Goal: Task Accomplishment & Management: Use online tool/utility

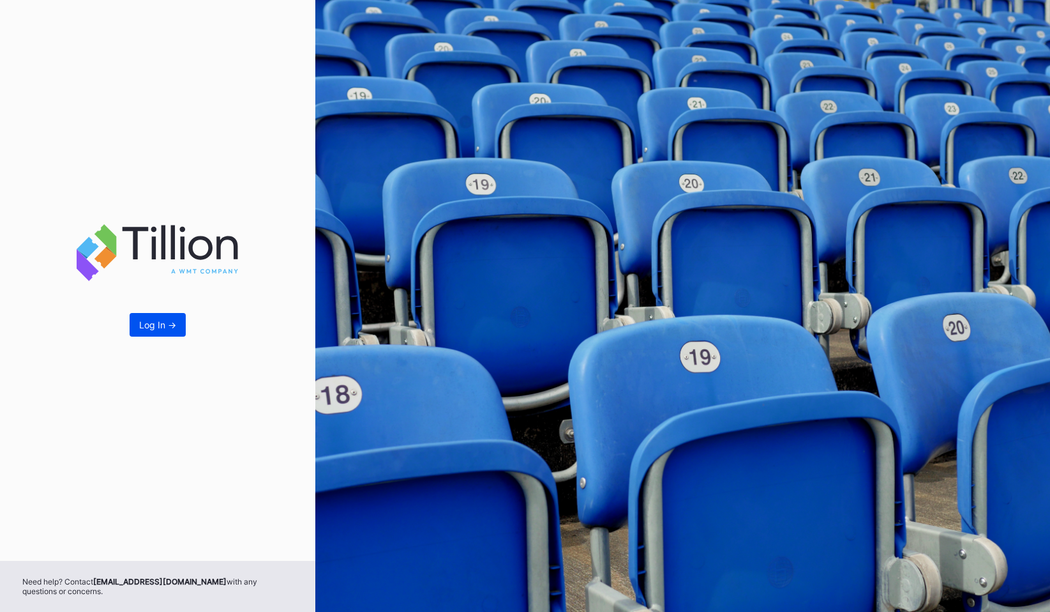
click at [167, 320] on div "Log In ->" at bounding box center [157, 324] width 37 height 11
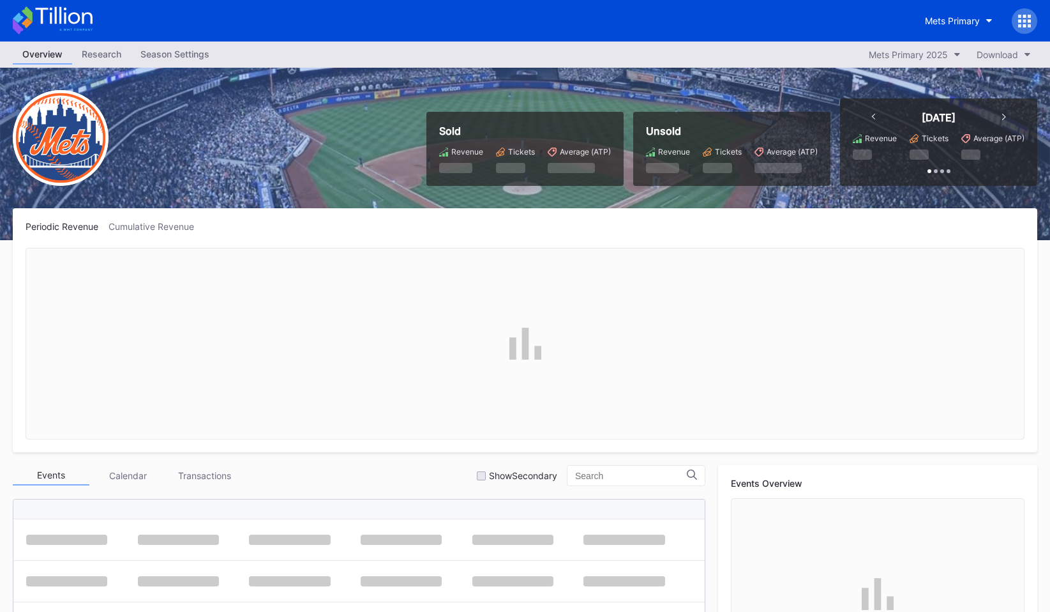
scroll to position [2902, 0]
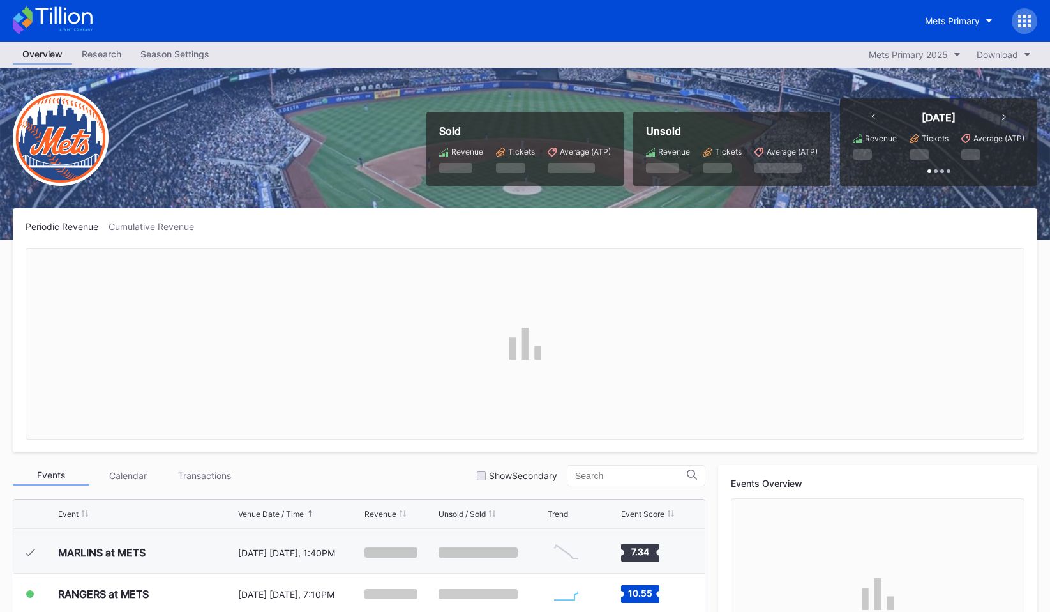
click at [1030, 26] on icon at bounding box center [1029, 25] width 3 height 3
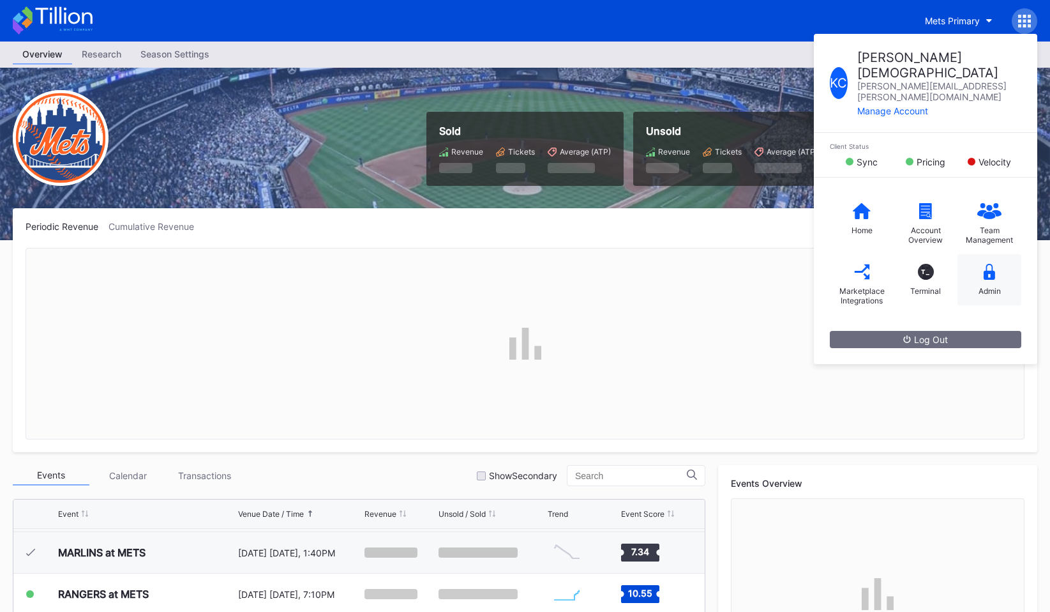
click at [986, 257] on div "Admin" at bounding box center [990, 279] width 64 height 51
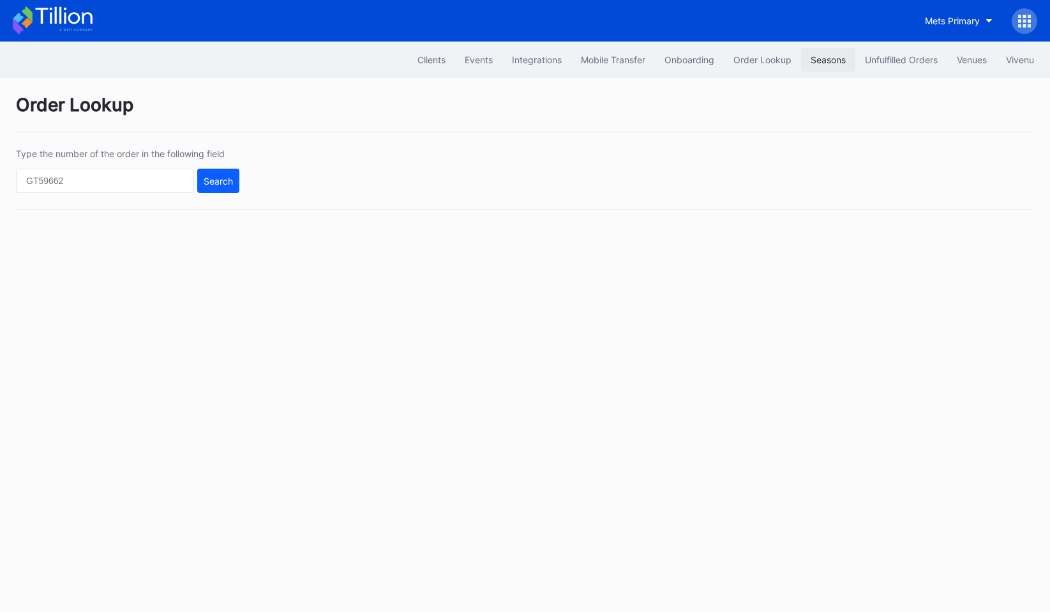
click at [850, 50] on button "Seasons" at bounding box center [828, 60] width 54 height 24
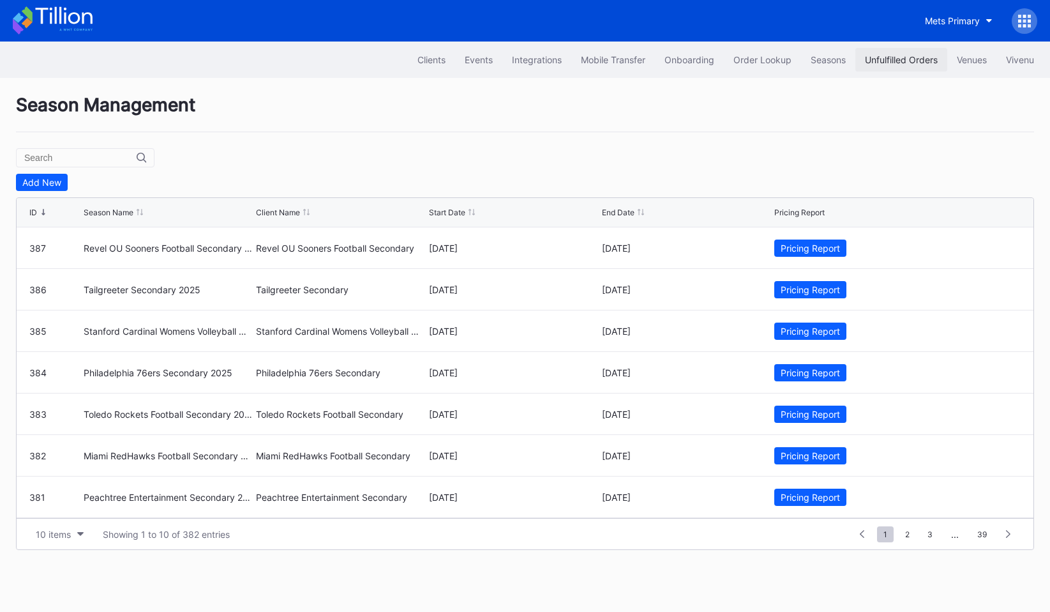
click at [883, 50] on button "Unfulfilled Orders" at bounding box center [901, 60] width 92 height 24
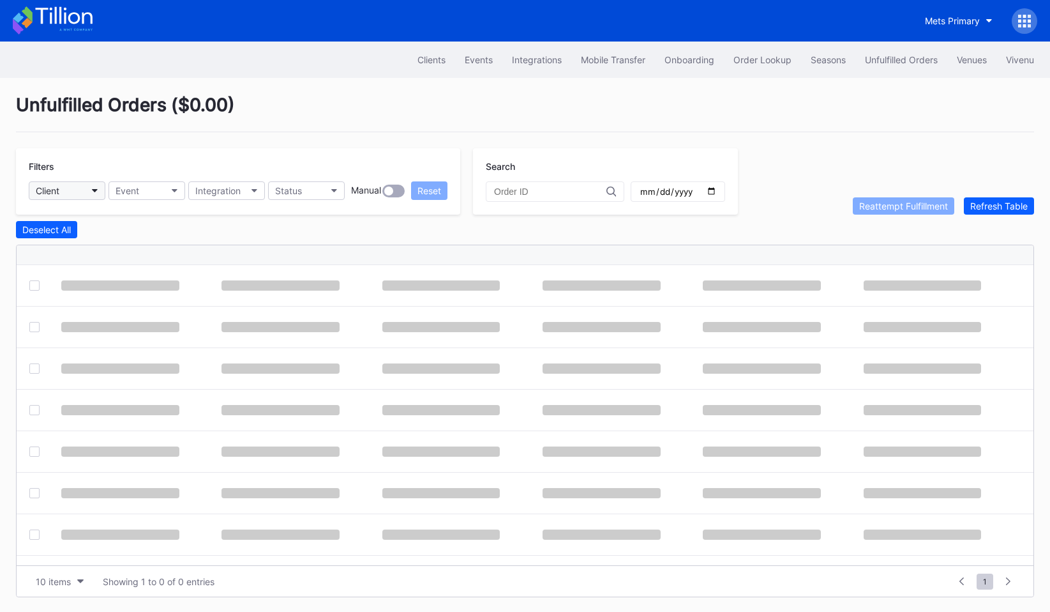
click at [90, 193] on button "Client" at bounding box center [67, 190] width 77 height 19
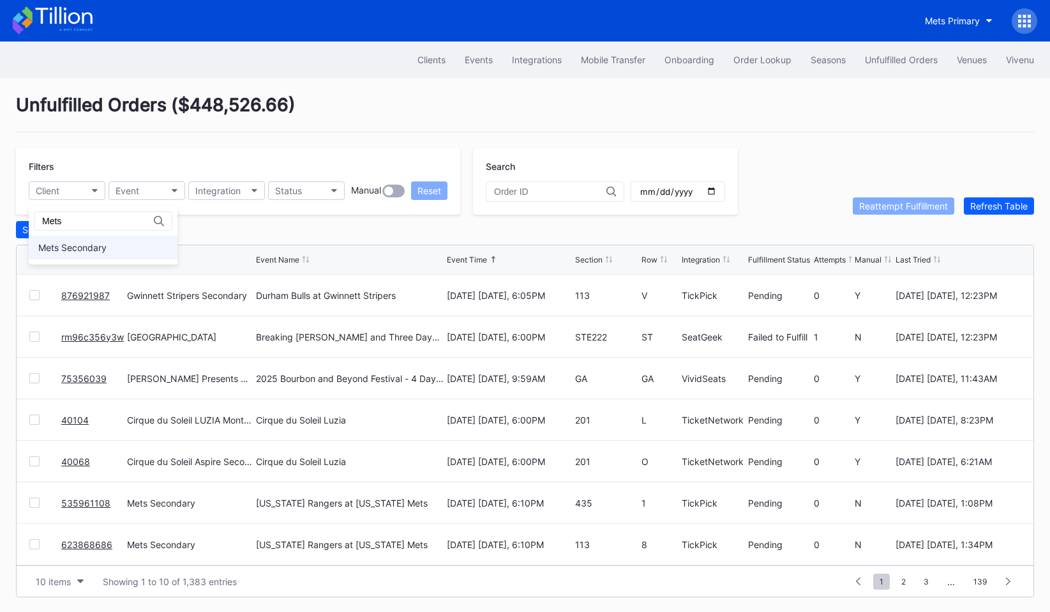
type input "Mets"
click at [82, 239] on div "Mets Secondary" at bounding box center [103, 248] width 149 height 24
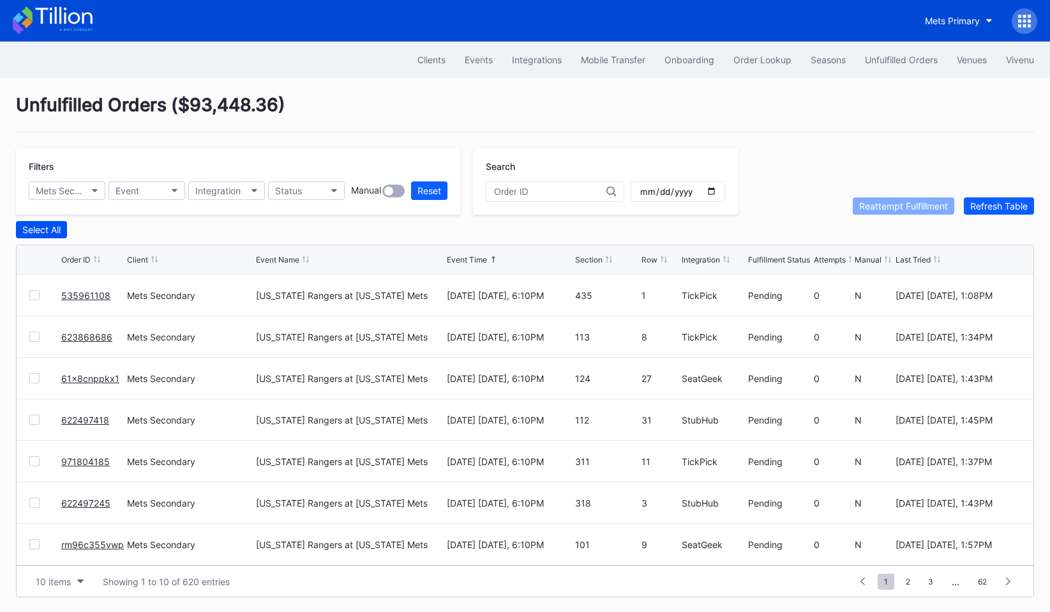
click at [26, 225] on div "Select All" at bounding box center [41, 229] width 38 height 11
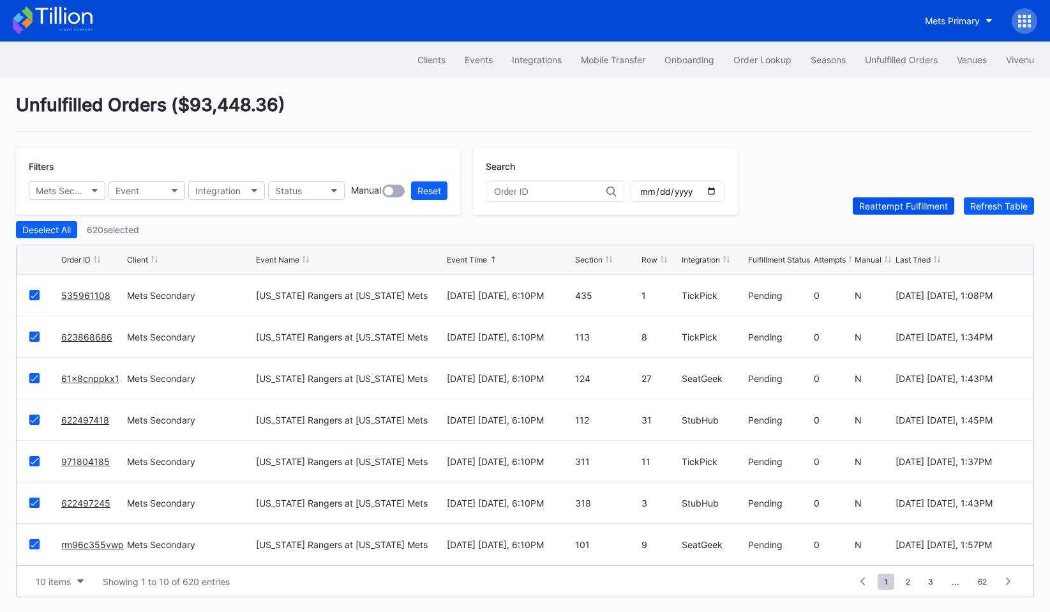
click at [892, 206] on div "Reattempt Fulfillment" at bounding box center [903, 205] width 89 height 11
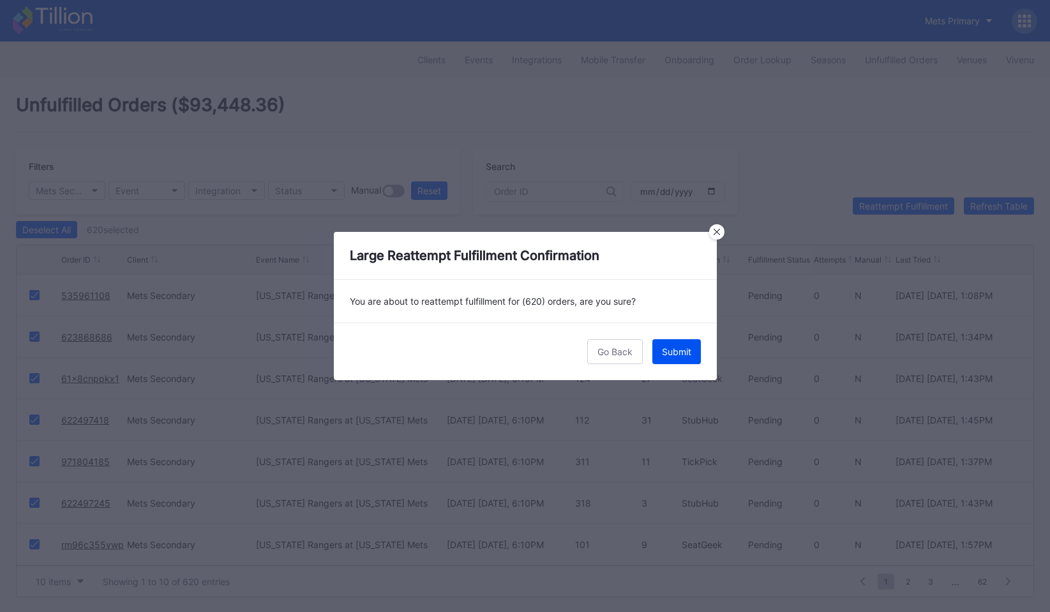
click at [672, 344] on button "Submit" at bounding box center [676, 351] width 49 height 25
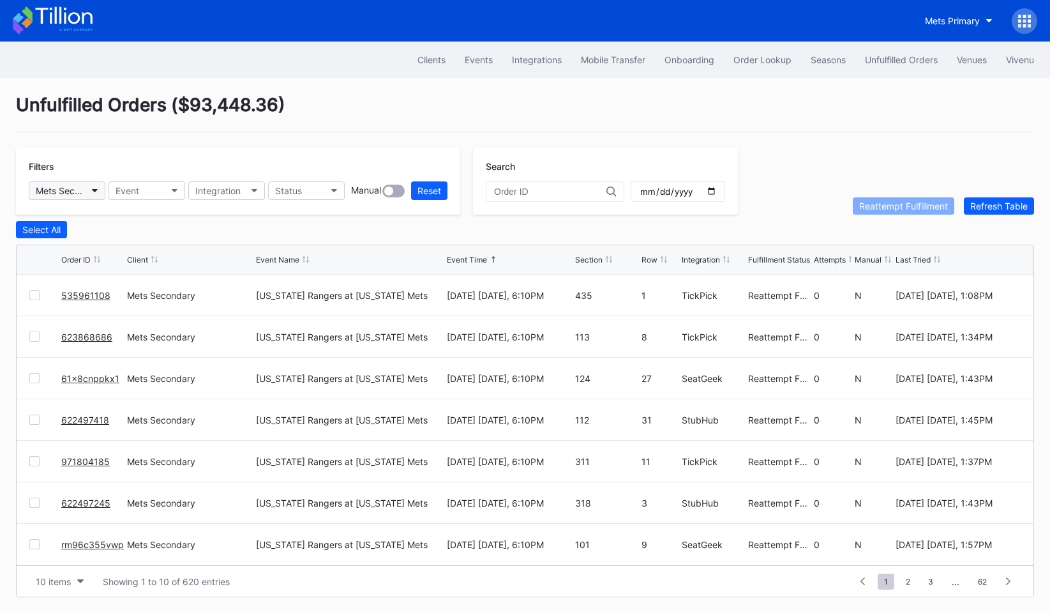
click at [69, 188] on div "Mets Secondary" at bounding box center [61, 190] width 50 height 11
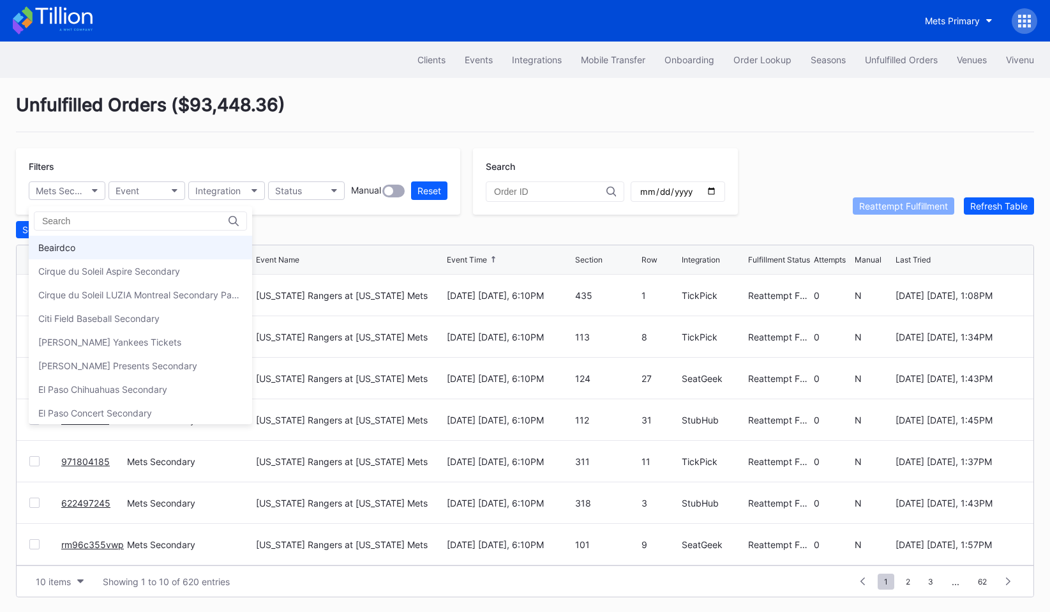
click at [86, 246] on div "Beairdco" at bounding box center [140, 248] width 223 height 24
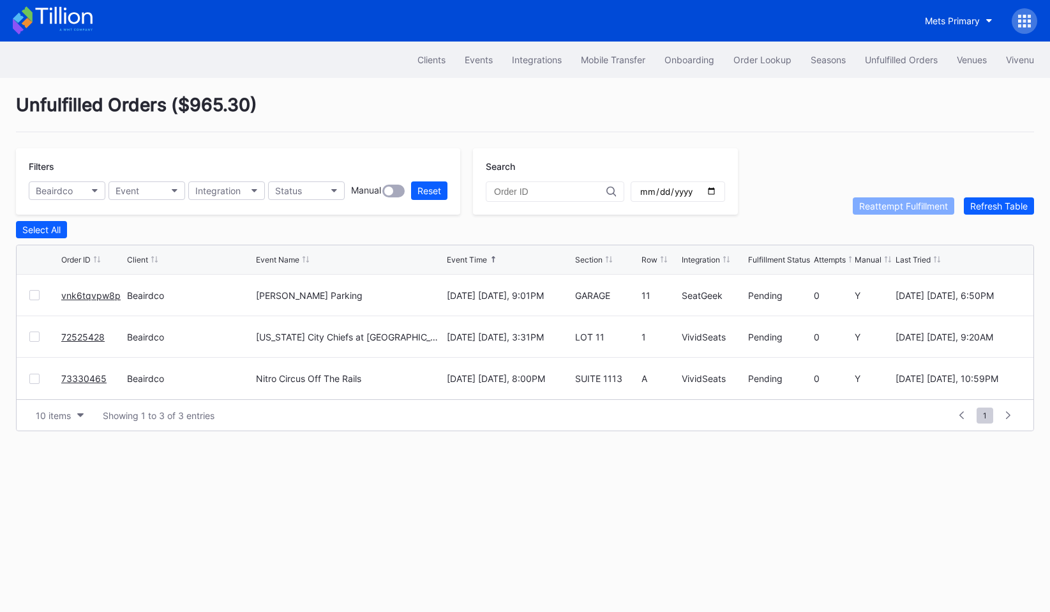
click at [78, 211] on div "Filters Beairdco Event Integration Status Manual Reset" at bounding box center [238, 181] width 444 height 66
click at [80, 189] on button "Beairdco" at bounding box center [67, 190] width 77 height 19
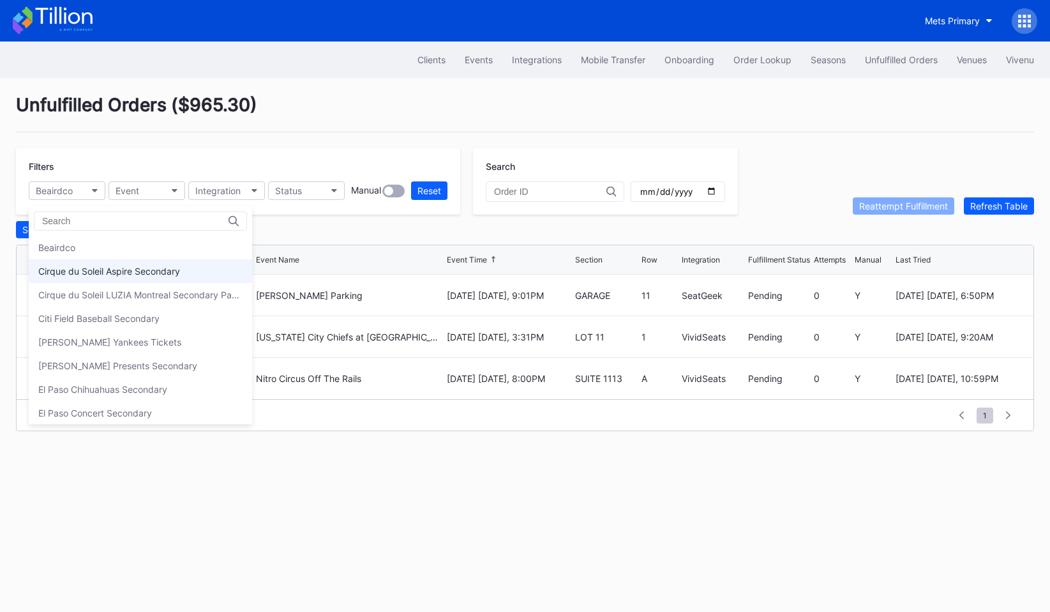
click at [78, 266] on div "Cirque du Soleil Aspire Secondary" at bounding box center [109, 271] width 142 height 11
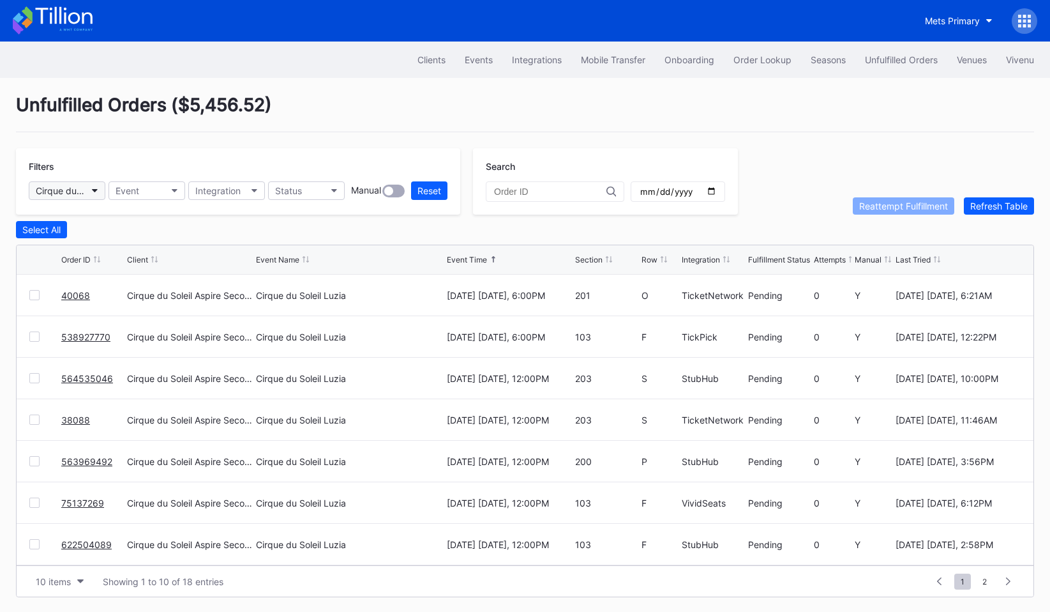
click at [93, 195] on button "Cirque du Soleil Aspire Secondary" at bounding box center [67, 190] width 77 height 19
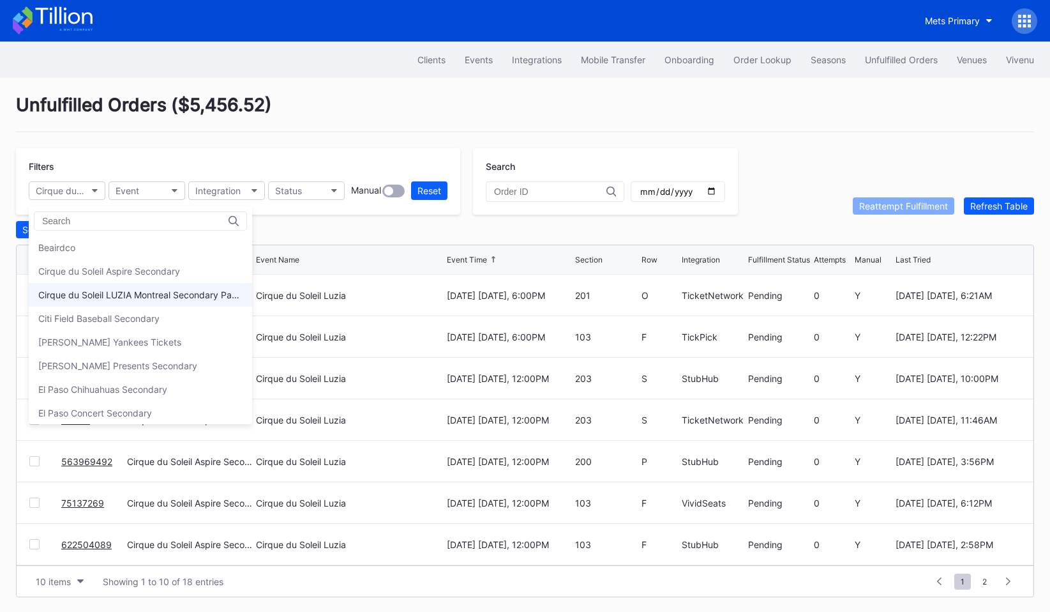
click at [95, 294] on div "Cirque du Soleil LUZIA Montreal Secondary Payment Tickets" at bounding box center [140, 294] width 204 height 11
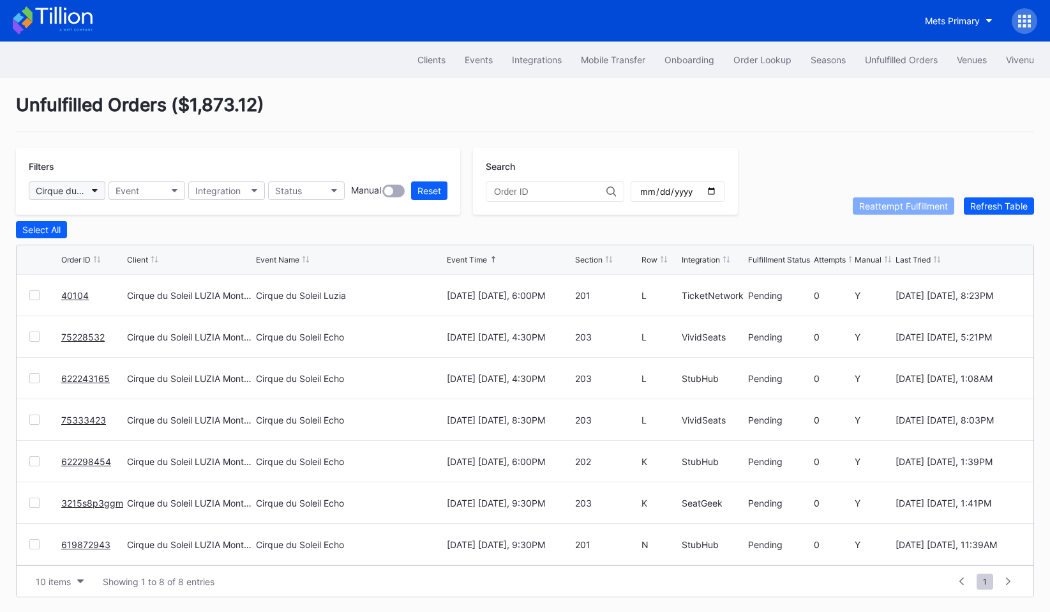
click at [89, 193] on button "Cirque du Soleil LUZIA Montreal Secondary Payment Tickets" at bounding box center [67, 190] width 77 height 19
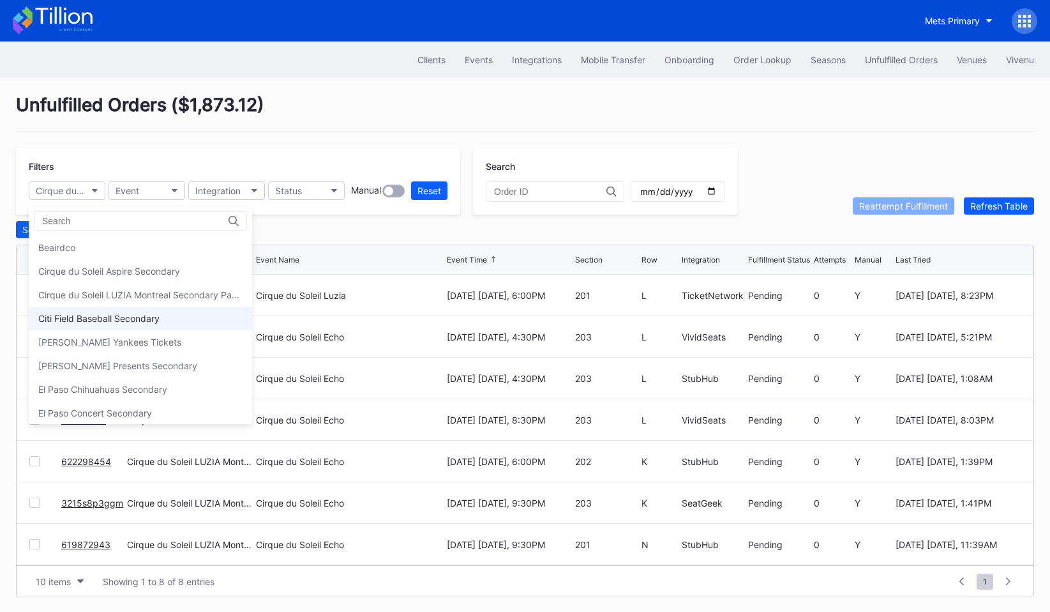
click at [95, 313] on div "Citi Field Baseball Secondary" at bounding box center [98, 318] width 121 height 11
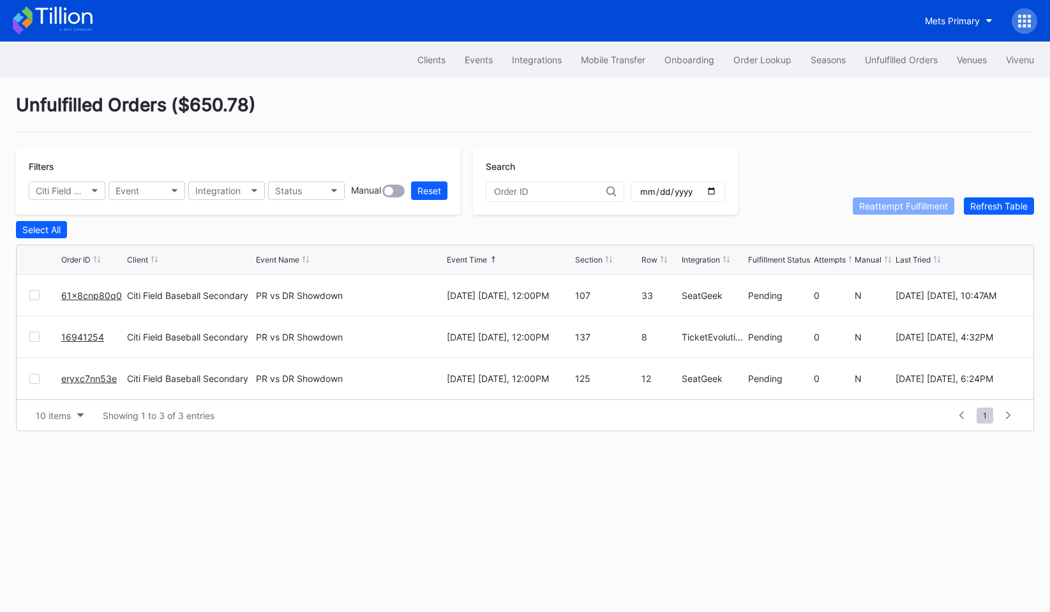
click at [83, 201] on div "Filters Citi Field Baseball Secondary Event Integration Status Manual Reset" at bounding box center [238, 181] width 444 height 66
click at [83, 186] on div "Citi Field Baseball Secondary" at bounding box center [61, 190] width 50 height 11
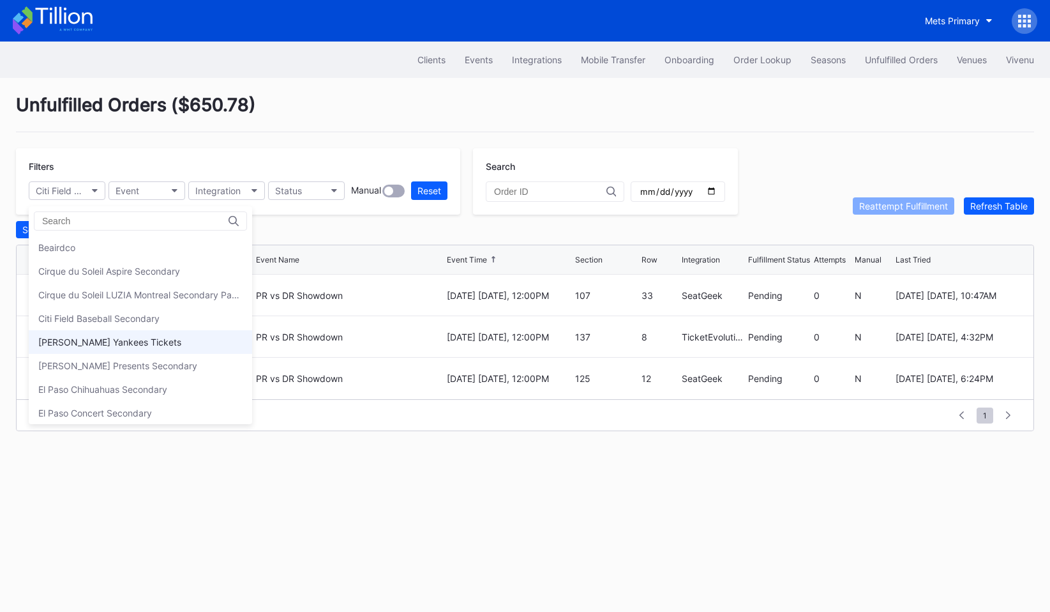
click at [107, 340] on div "[PERSON_NAME] Yankees Tickets" at bounding box center [109, 341] width 143 height 11
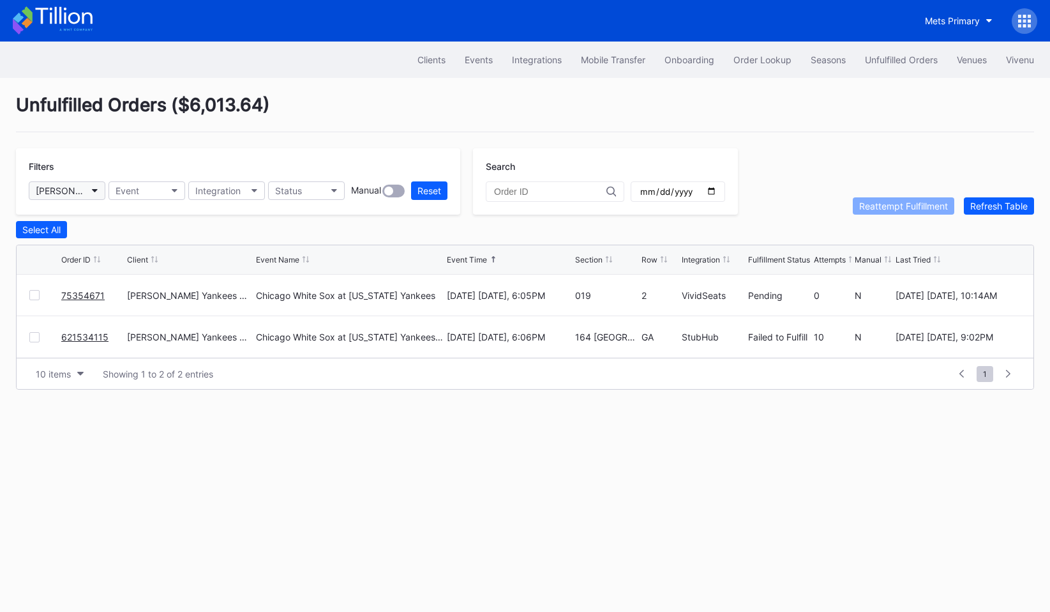
click at [66, 193] on div "[PERSON_NAME] Yankees Tickets" at bounding box center [61, 190] width 50 height 11
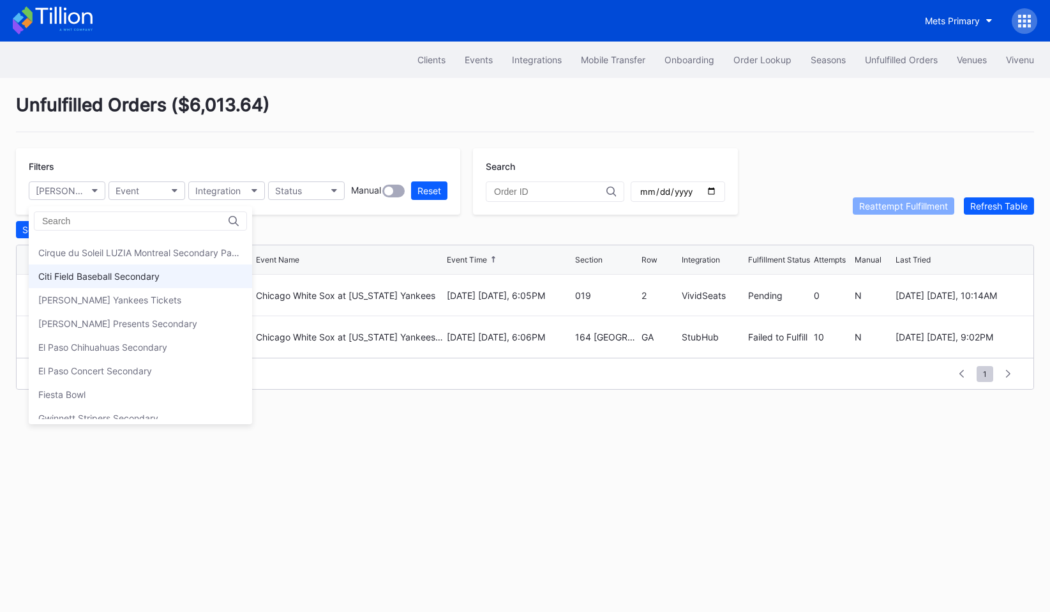
scroll to position [43, 0]
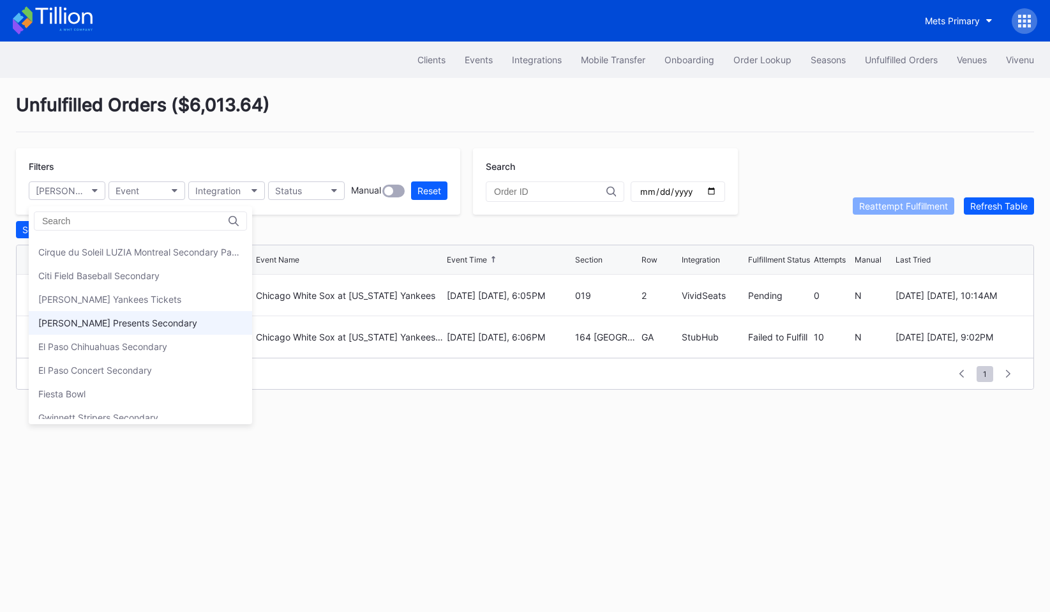
click at [99, 320] on div "[PERSON_NAME] Presents Secondary" at bounding box center [117, 322] width 159 height 11
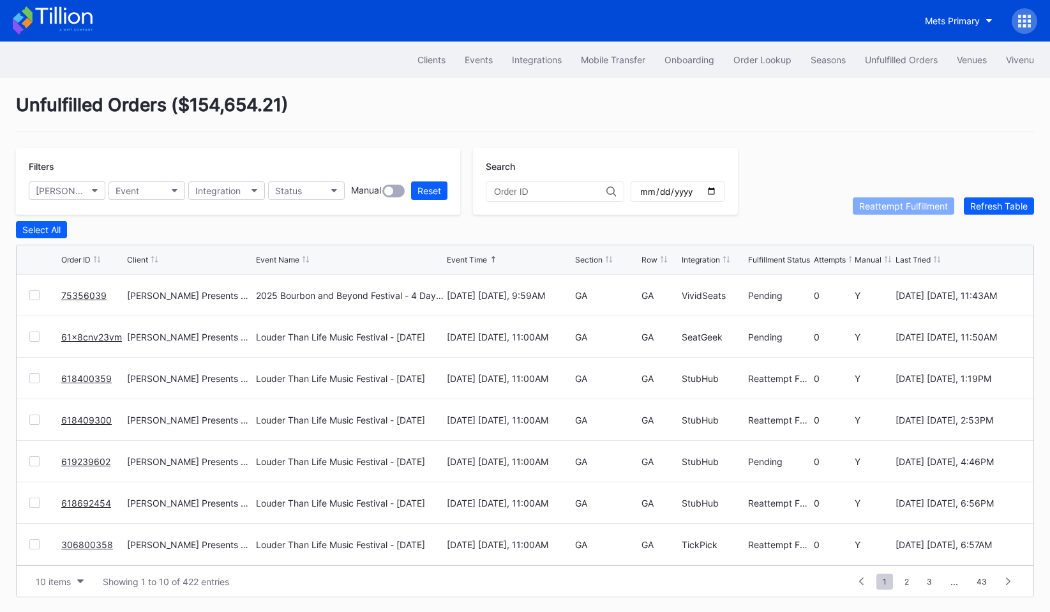
scroll to position [1, 0]
click at [68, 185] on div "[PERSON_NAME] Presents Secondary" at bounding box center [61, 190] width 50 height 11
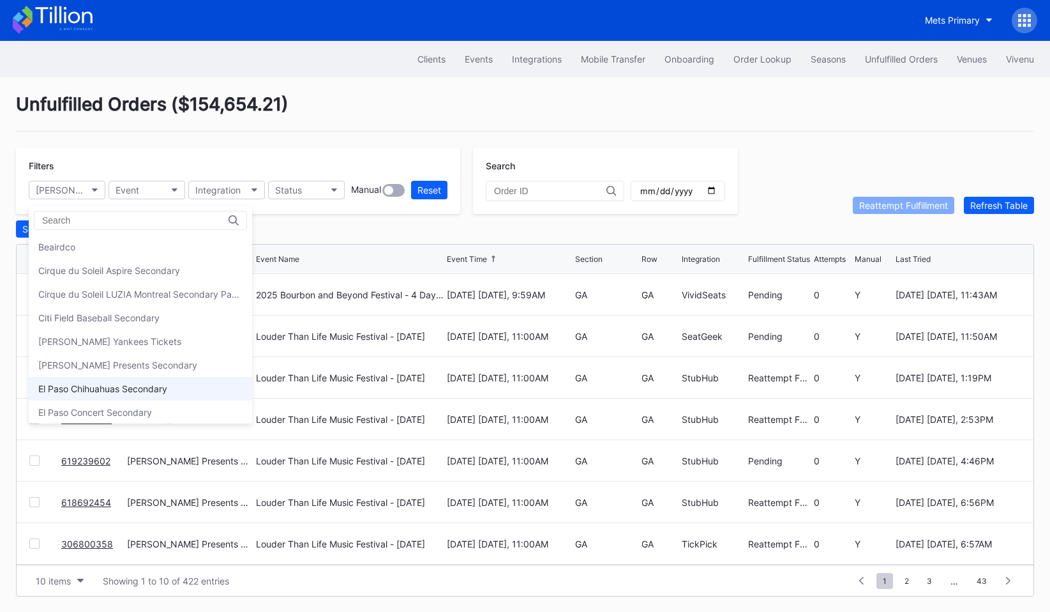
click at [134, 384] on div "El Paso Chihuahuas Secondary" at bounding box center [102, 388] width 129 height 11
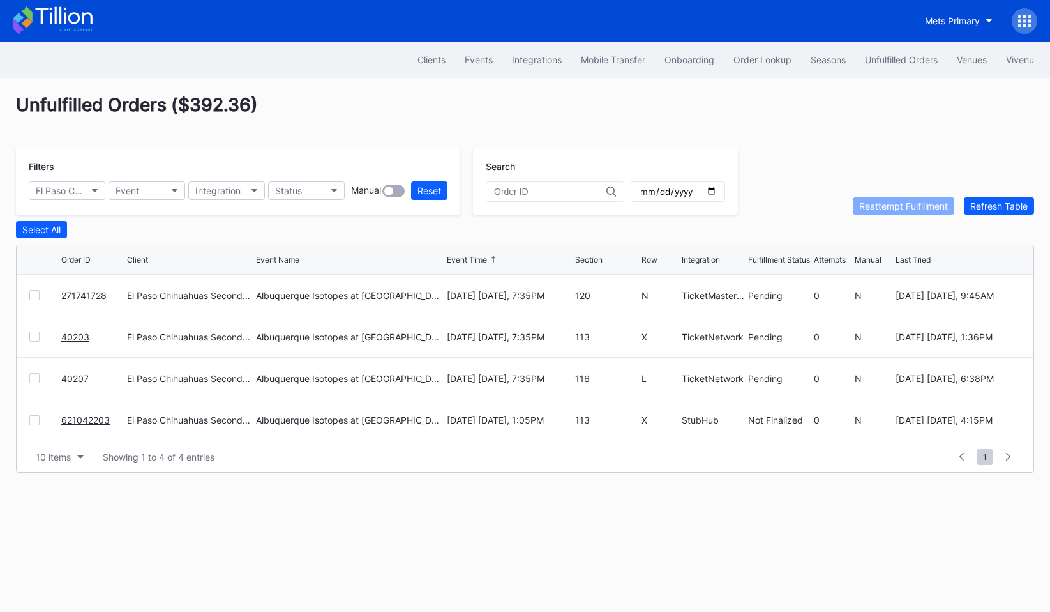
scroll to position [0, 0]
click at [86, 200] on div "Filters El Paso Chihuahuas Secondary Event Integration Status Manual Reset" at bounding box center [238, 181] width 444 height 66
click at [86, 197] on button "El Paso Chihuahuas Secondary" at bounding box center [67, 190] width 77 height 19
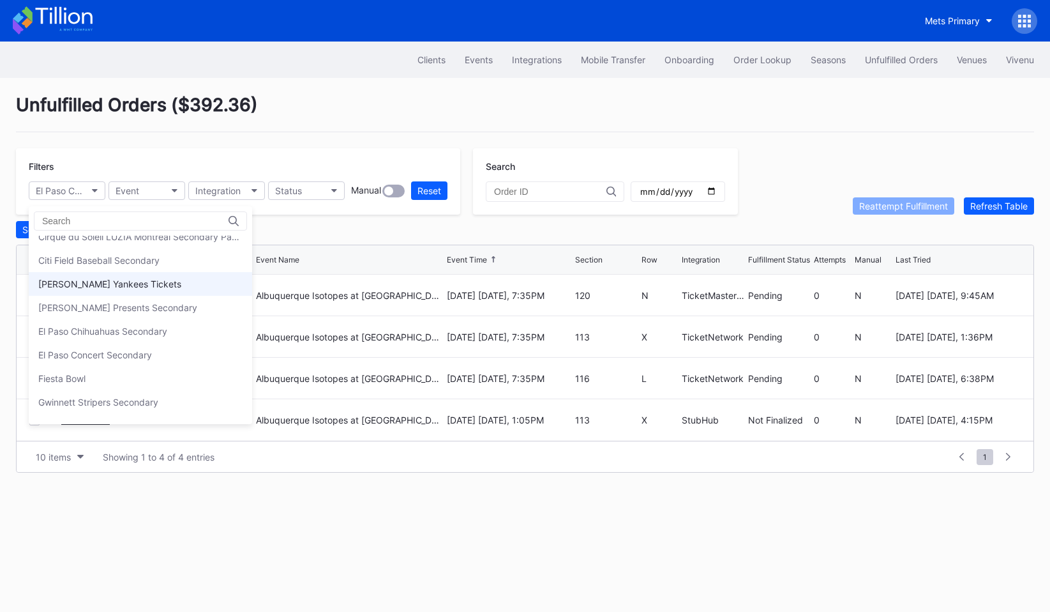
scroll to position [61, 0]
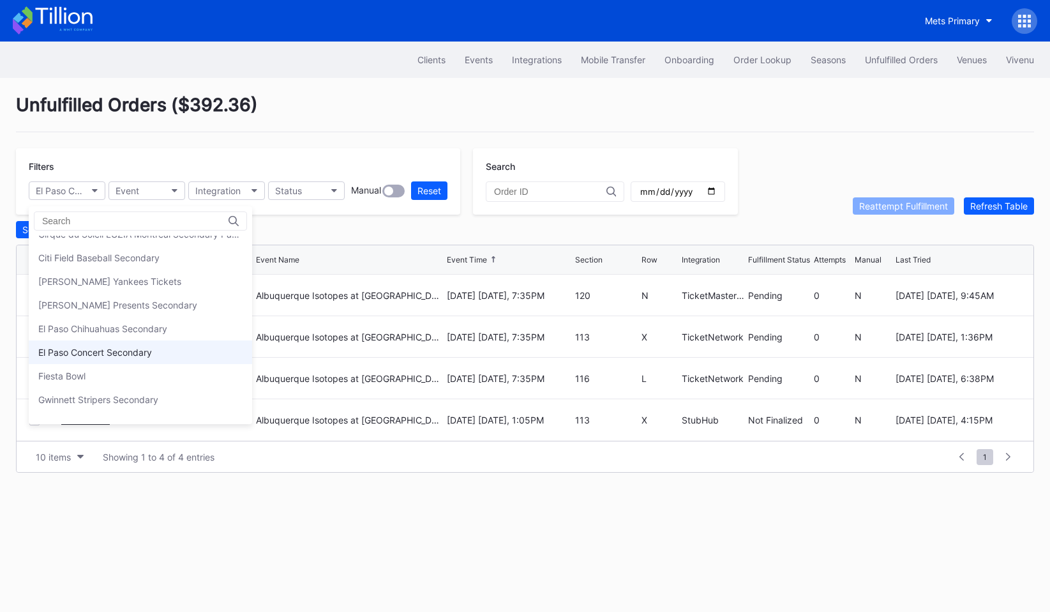
click at [95, 342] on div "El Paso Concert Secondary" at bounding box center [140, 352] width 223 height 24
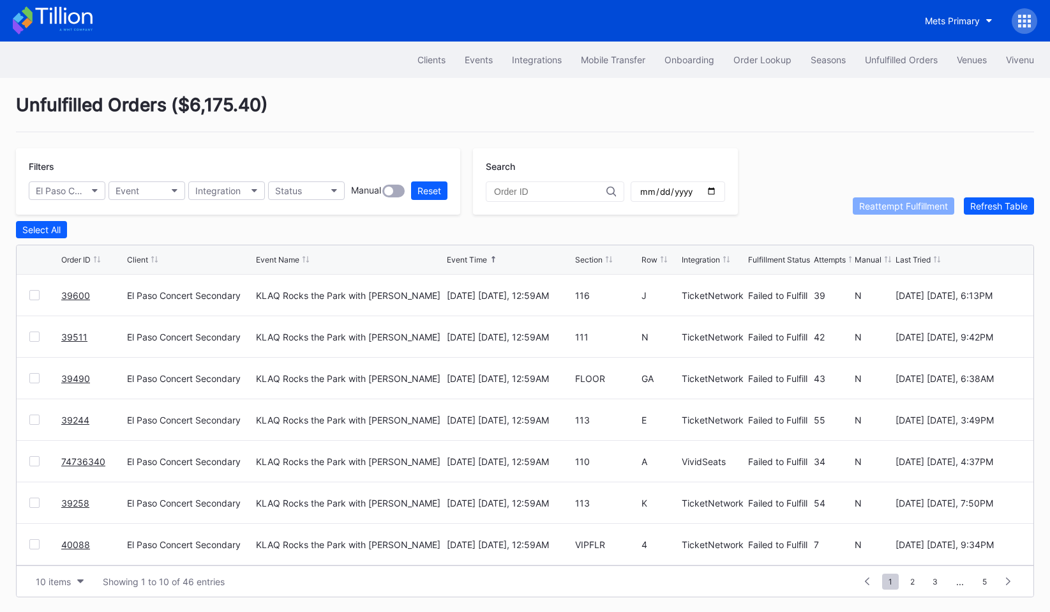
scroll to position [1, 0]
click at [68, 186] on div "El Paso Concert Secondary" at bounding box center [61, 190] width 50 height 11
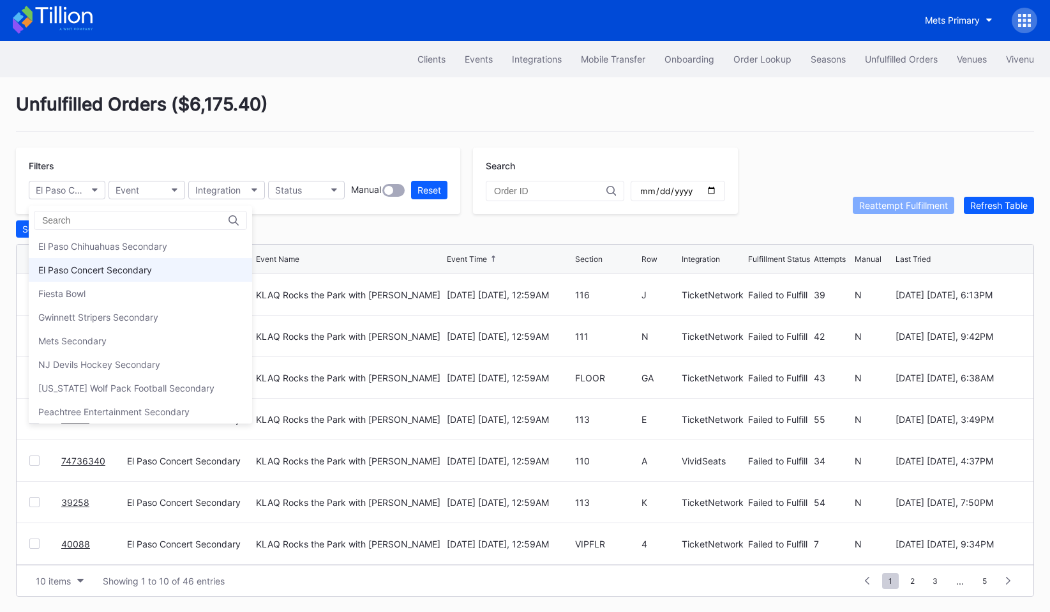
scroll to position [146, 0]
click at [117, 285] on div "Fiesta Bowl" at bounding box center [140, 290] width 223 height 24
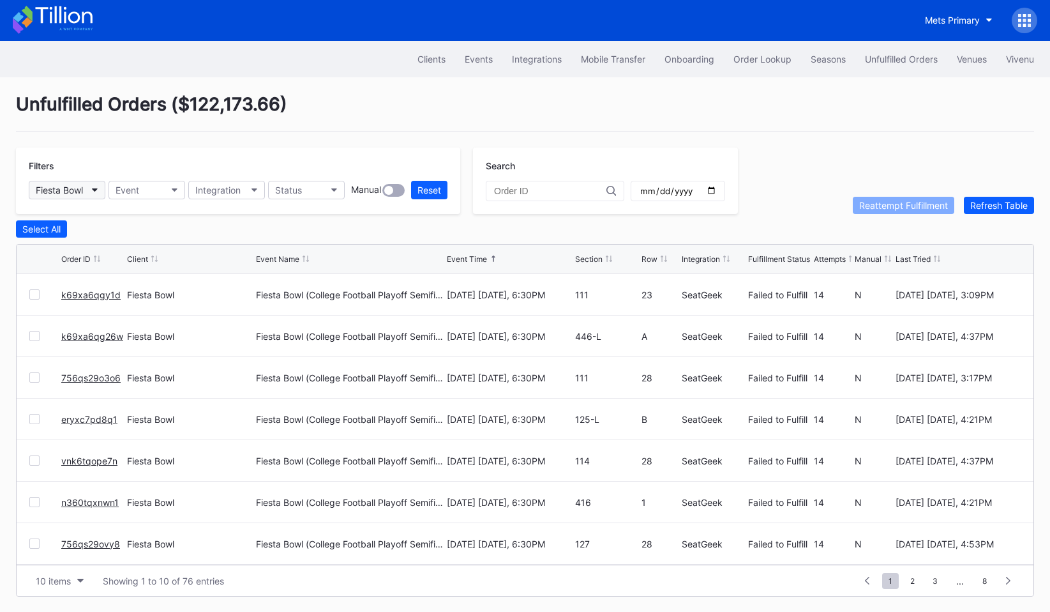
click at [83, 186] on div "Fiesta Bowl" at bounding box center [59, 190] width 47 height 11
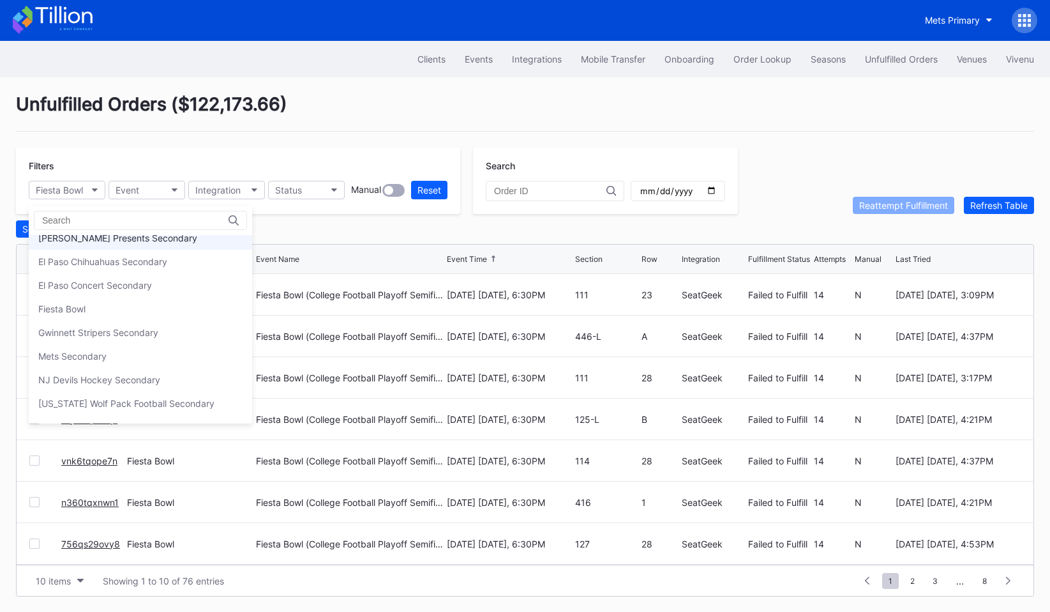
scroll to position [187, 0]
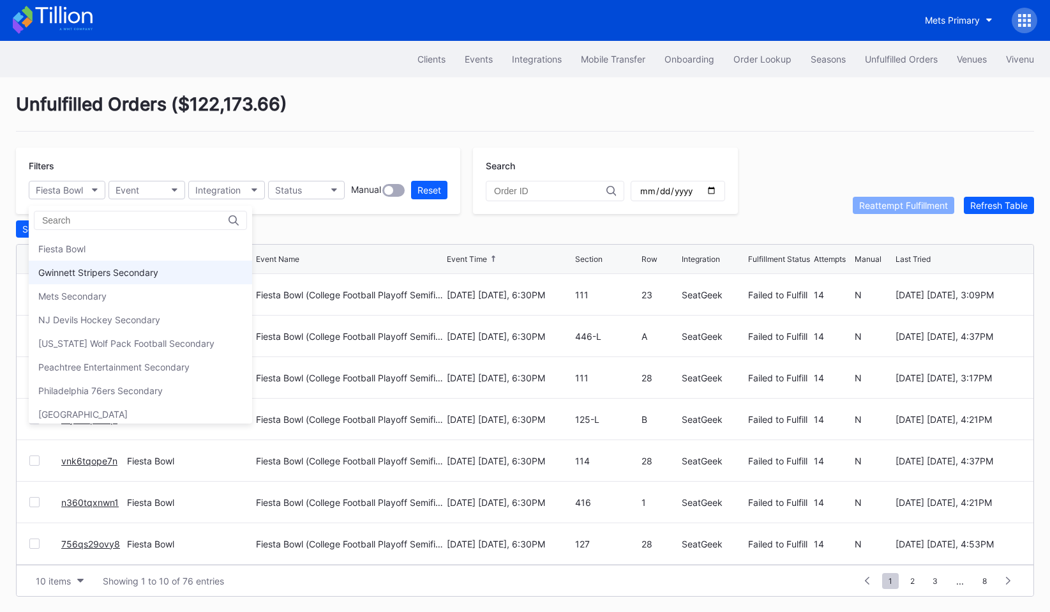
click at [110, 277] on div "Gwinnett Stripers Secondary" at bounding box center [140, 272] width 223 height 24
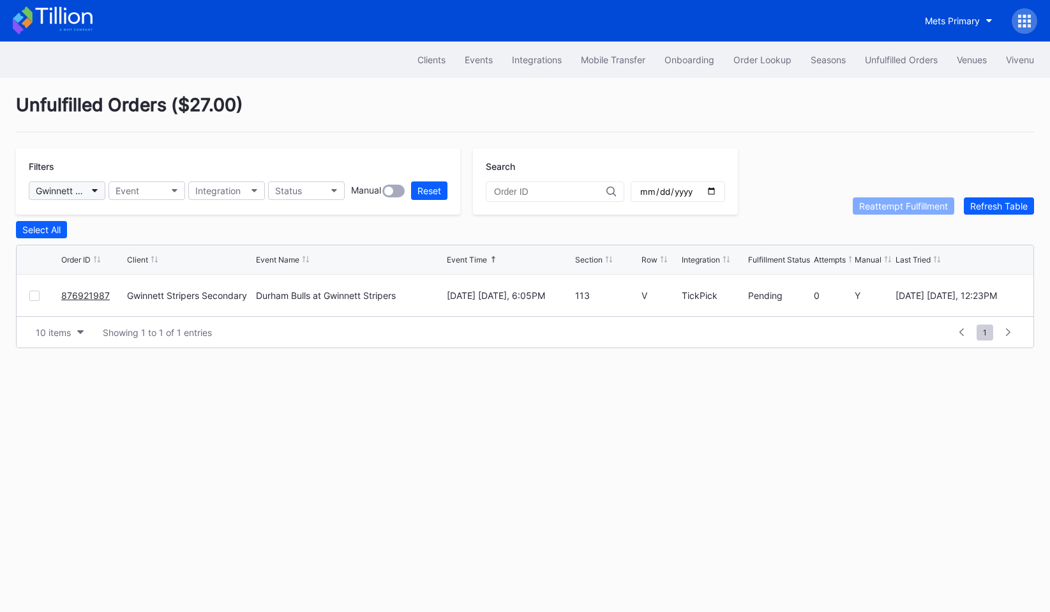
click at [79, 188] on div "Gwinnett Stripers Secondary" at bounding box center [61, 190] width 50 height 11
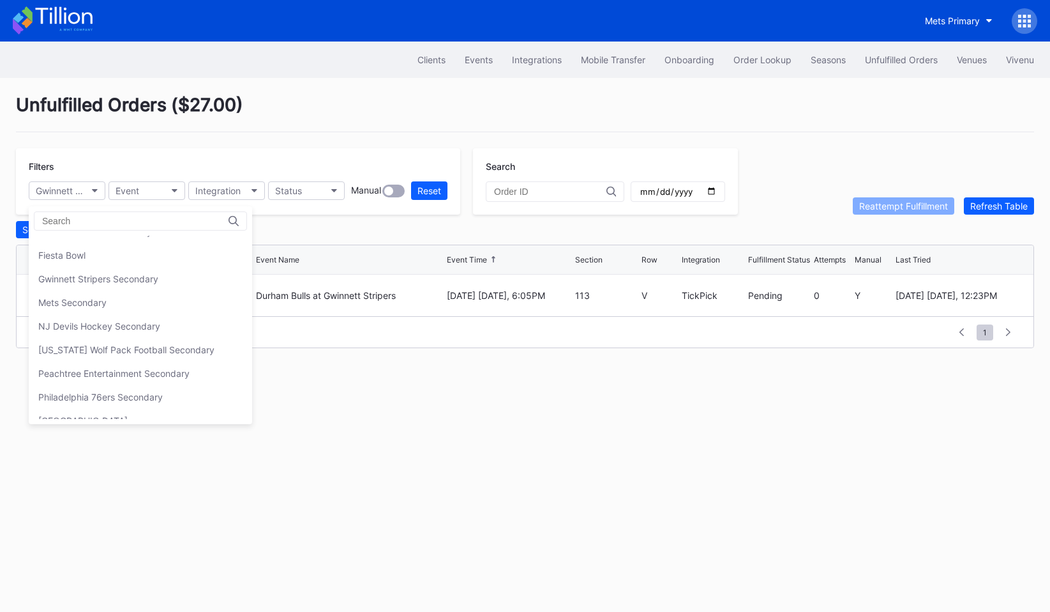
scroll to position [183, 0]
click at [79, 306] on div "Mets Secondary" at bounding box center [140, 301] width 223 height 24
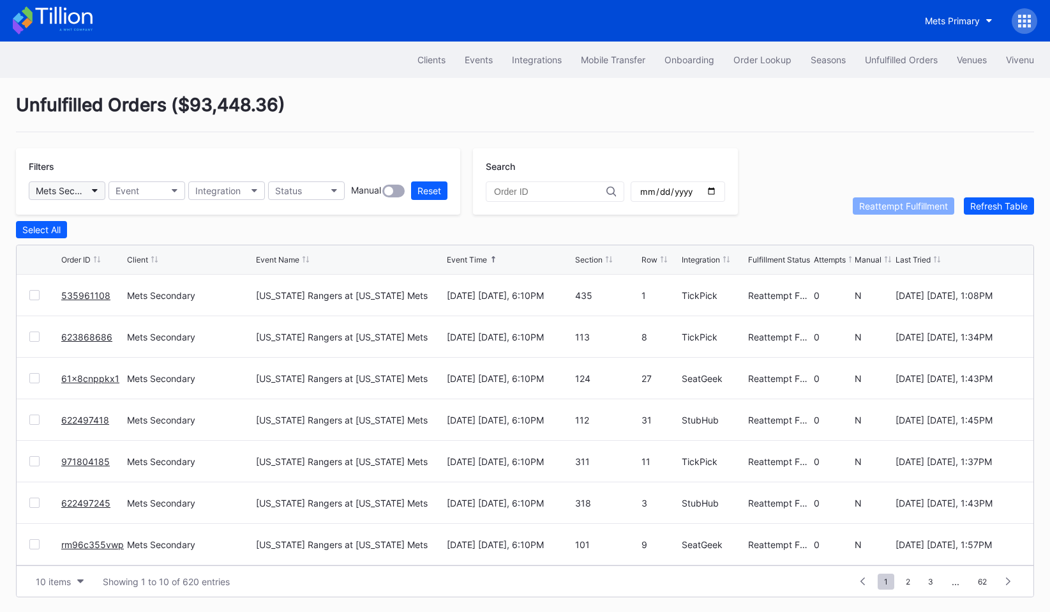
click at [86, 195] on button "Mets Secondary" at bounding box center [67, 190] width 77 height 19
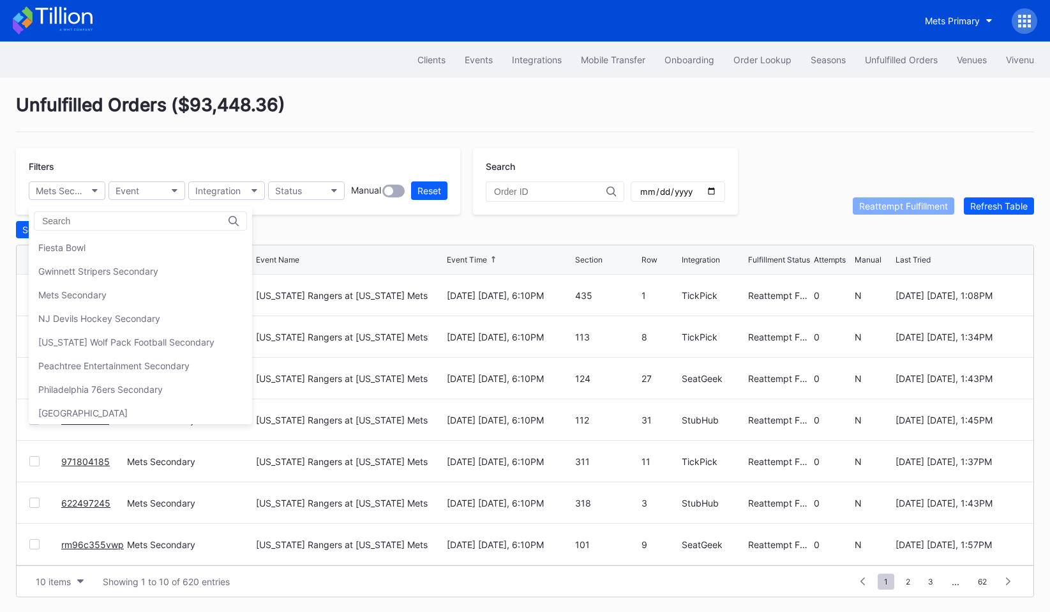
scroll to position [204, 0]
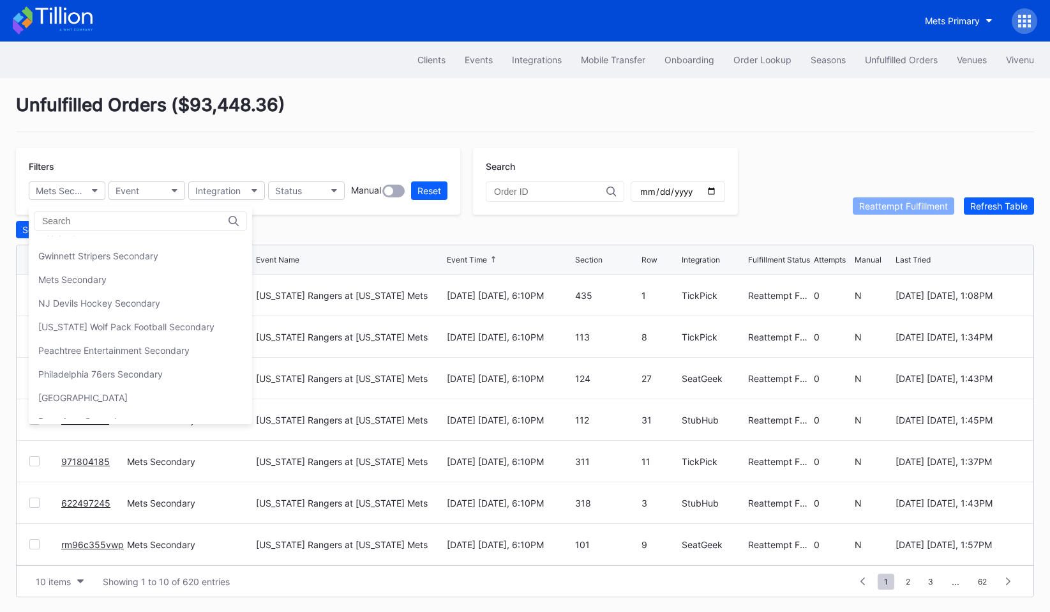
click at [87, 306] on div "NJ Devils Hockey Secondary" at bounding box center [99, 303] width 122 height 11
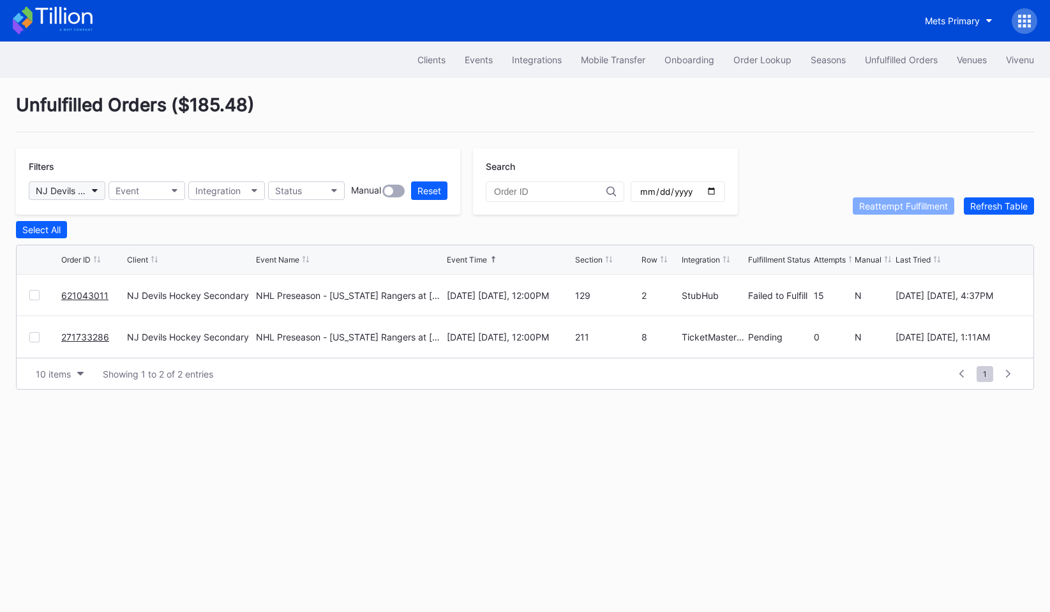
click at [88, 192] on button "NJ Devils Hockey Secondary" at bounding box center [67, 190] width 77 height 19
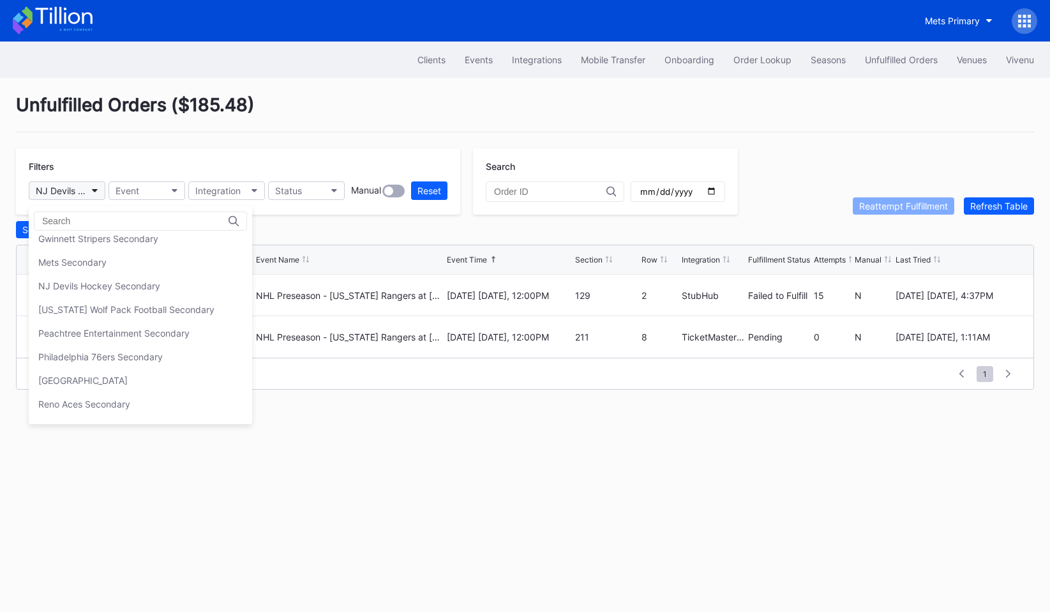
scroll to position [221, 0]
click at [98, 308] on div "[US_STATE] Wolf Pack Football Secondary" at bounding box center [126, 310] width 176 height 11
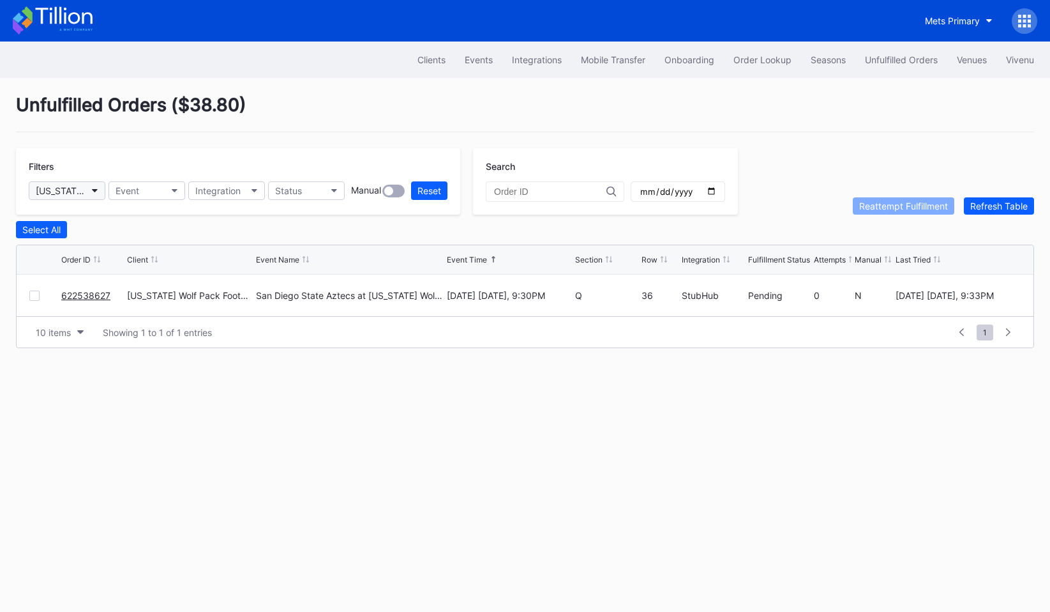
click at [85, 193] on div "[US_STATE] Wolf Pack Football Secondary" at bounding box center [61, 190] width 50 height 11
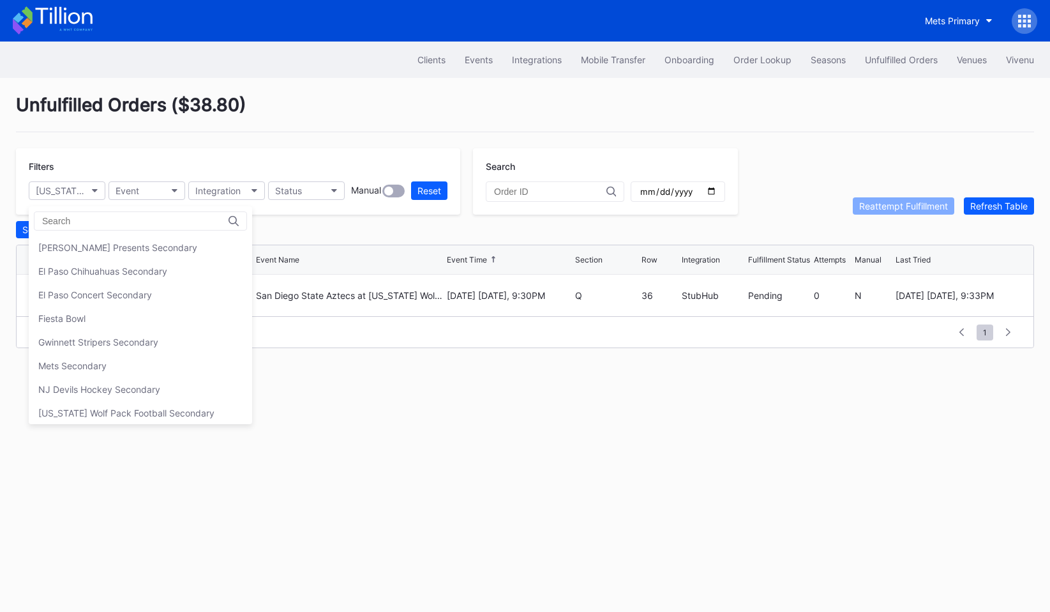
scroll to position [188, 0]
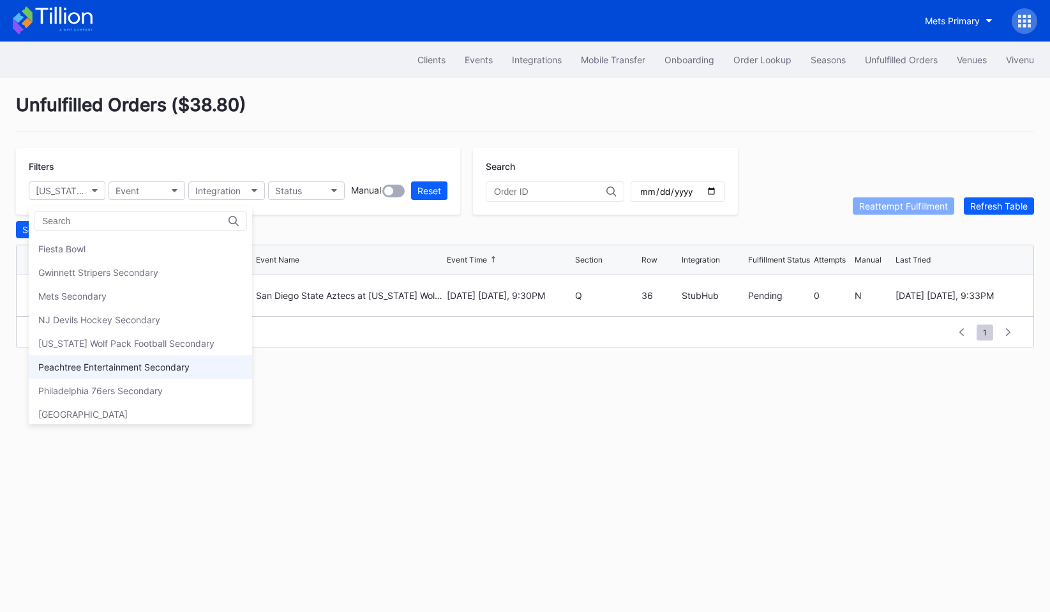
click at [88, 361] on div "Peachtree Entertainment Secondary" at bounding box center [113, 366] width 151 height 11
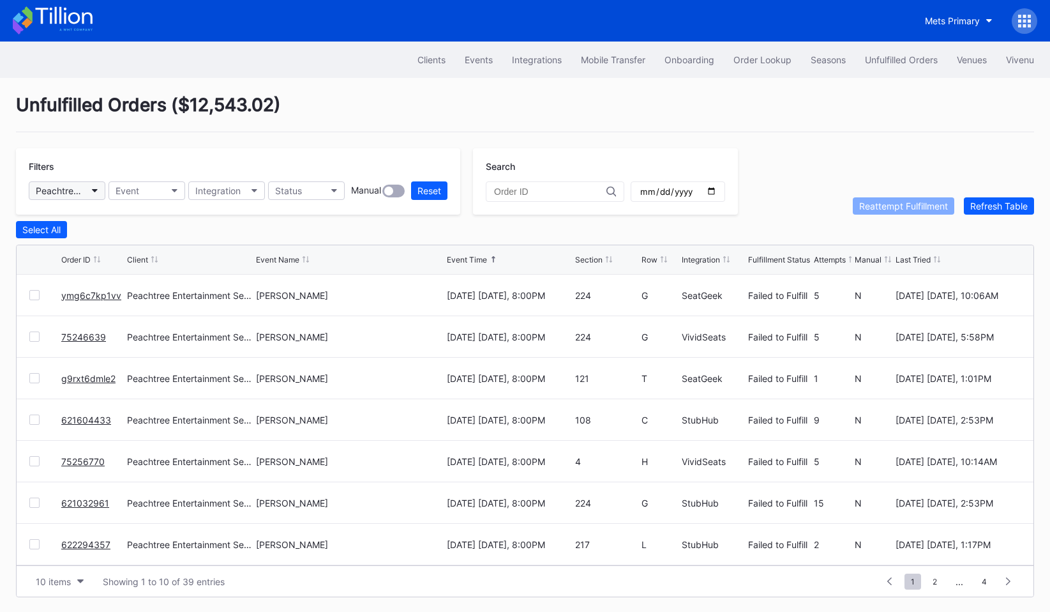
click at [87, 196] on button "Peachtree Entertainment Secondary" at bounding box center [67, 190] width 77 height 19
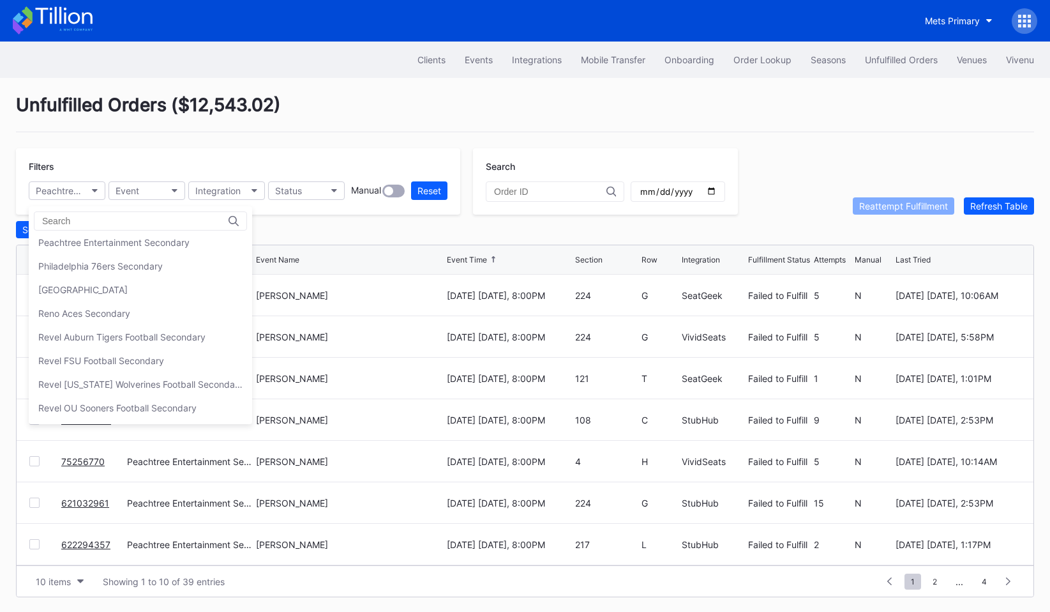
scroll to position [294, 0]
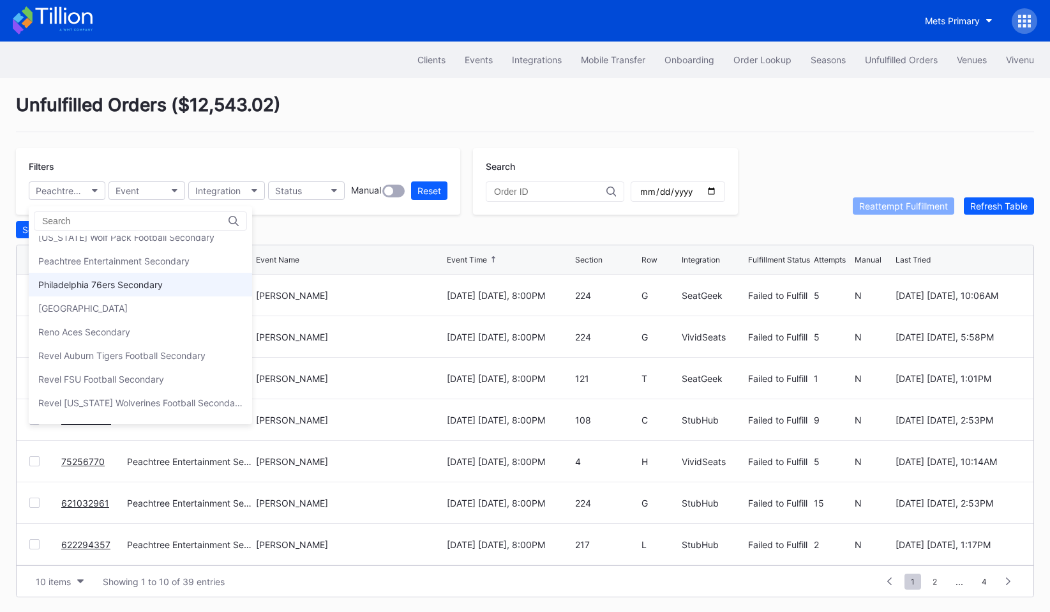
click at [116, 281] on div "Philadelphia 76ers Secondary" at bounding box center [100, 284] width 124 height 11
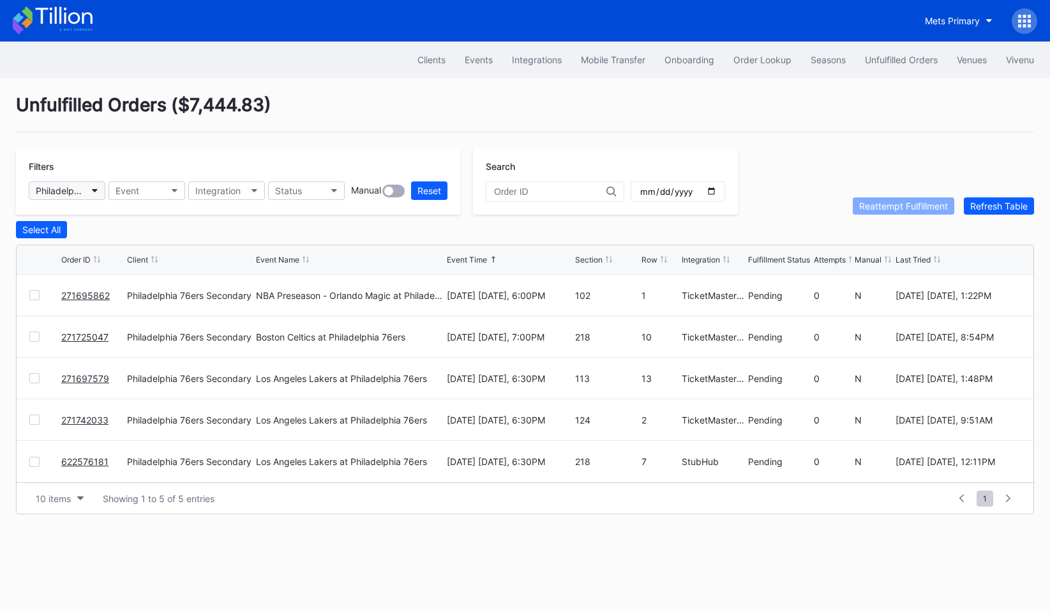
click at [75, 184] on button "Philadelphia 76ers Secondary" at bounding box center [67, 190] width 77 height 19
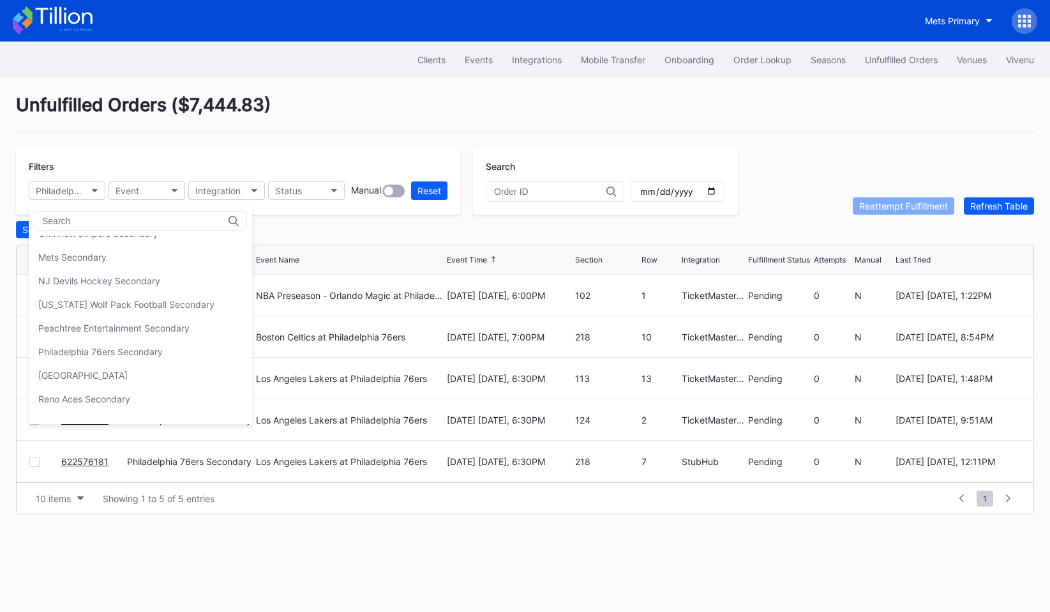
scroll to position [277, 0]
click at [156, 305] on div "Philadelphia 76ers Secondary" at bounding box center [100, 301] width 124 height 11
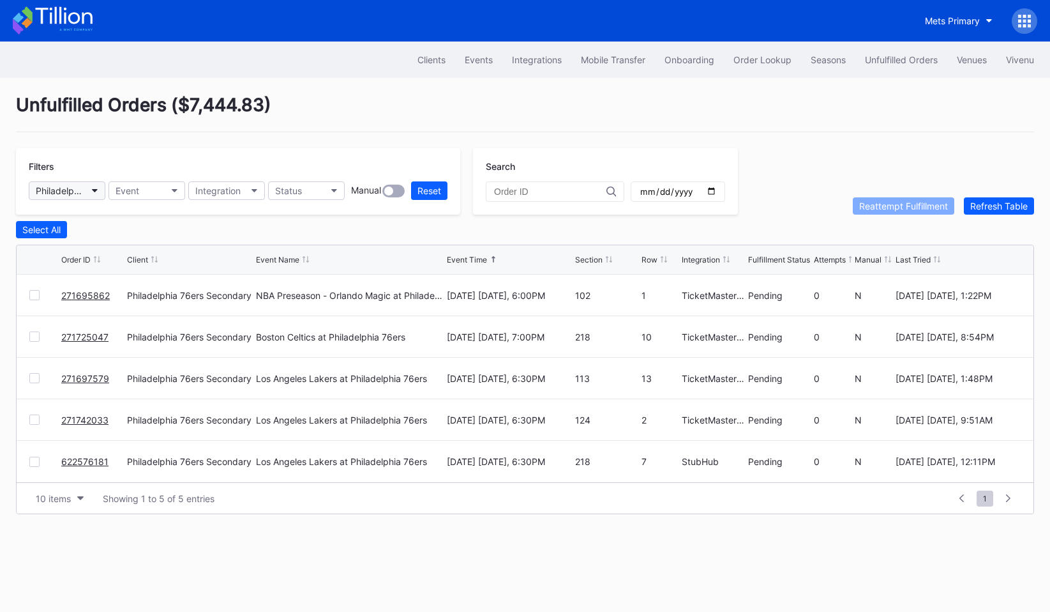
click at [85, 188] on div "Philadelphia 76ers Secondary" at bounding box center [61, 190] width 50 height 11
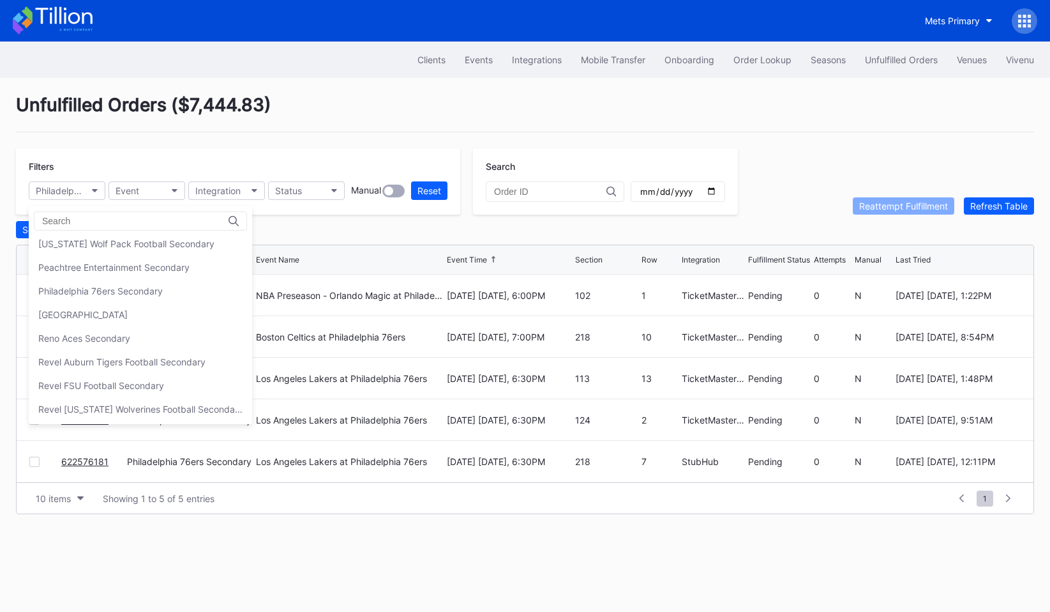
scroll to position [291, 0]
click at [123, 314] on div "[GEOGRAPHIC_DATA]" at bounding box center [82, 310] width 89 height 11
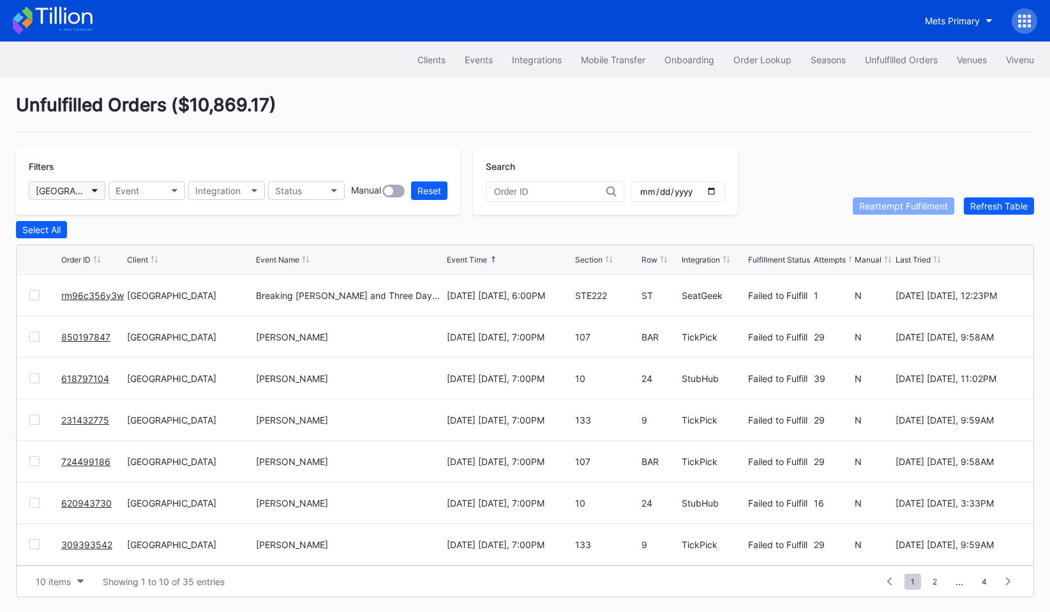
click at [70, 189] on div "[GEOGRAPHIC_DATA]" at bounding box center [61, 190] width 50 height 11
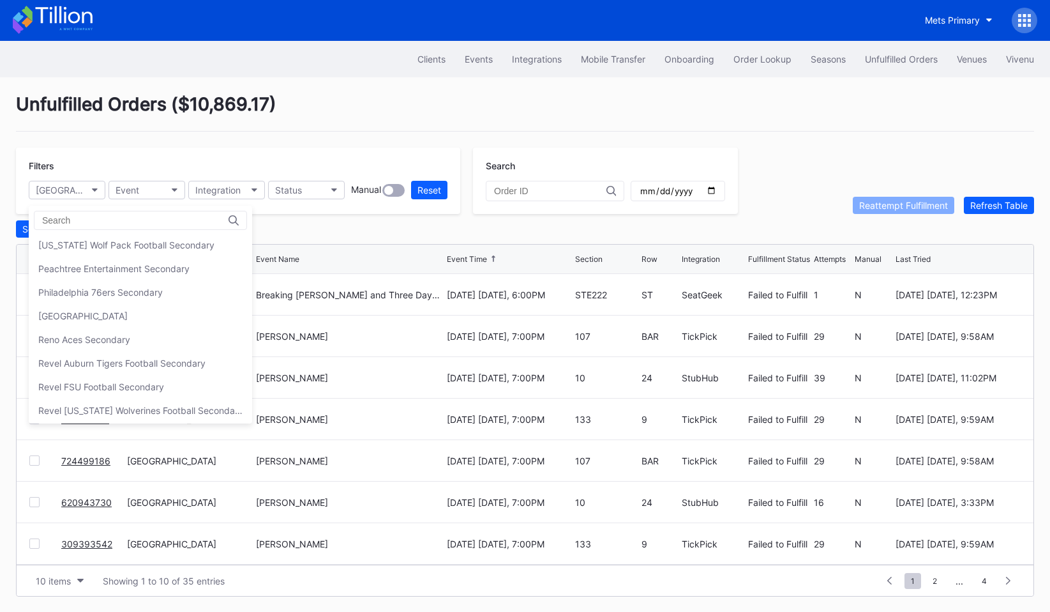
scroll to position [286, 0]
click at [93, 336] on div "Reno Aces Secondary" at bounding box center [84, 338] width 92 height 11
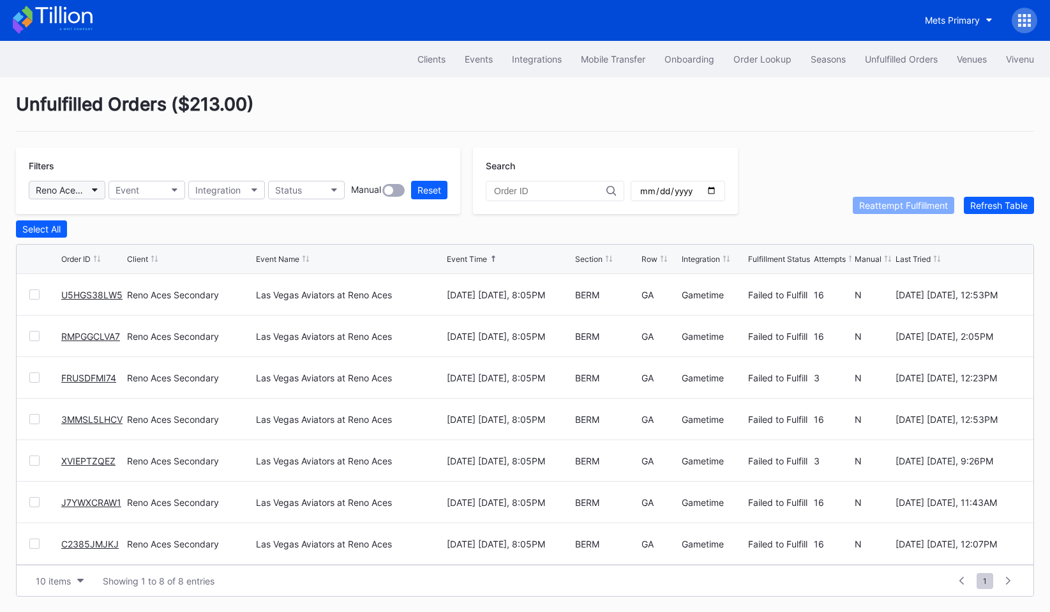
click at [68, 182] on button "Reno Aces Secondary" at bounding box center [67, 190] width 77 height 19
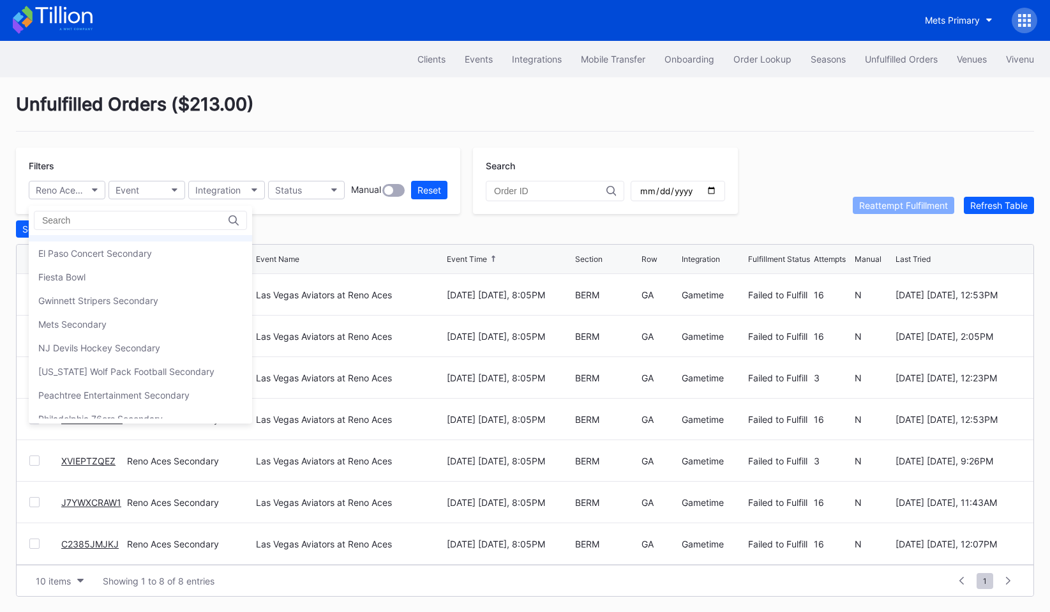
scroll to position [259, 0]
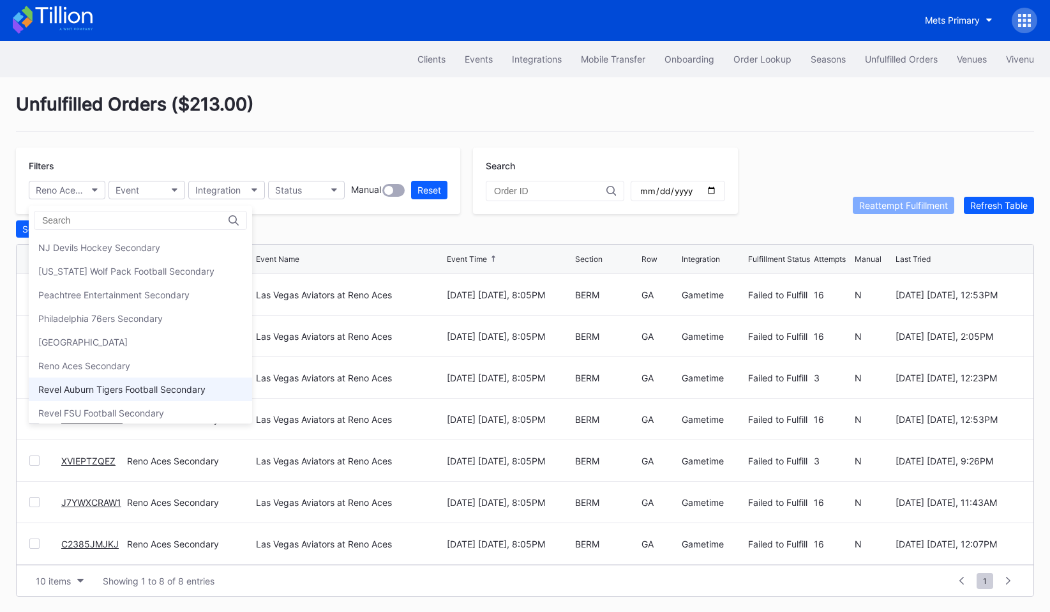
click at [88, 385] on div "Revel Auburn Tigers Football Secondary" at bounding box center [121, 389] width 167 height 11
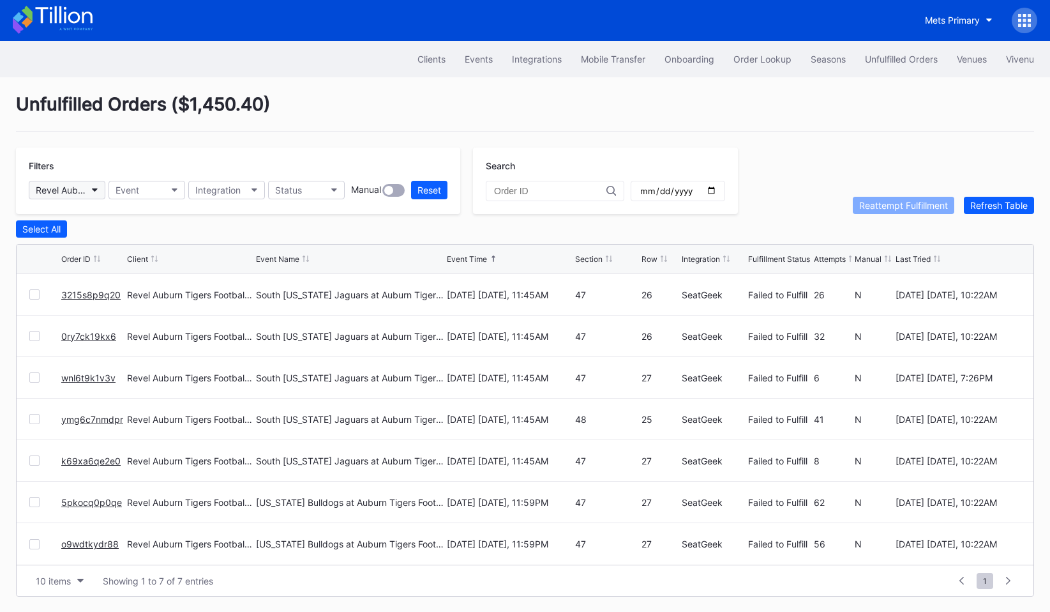
click at [74, 188] on div "Revel Auburn Tigers Football Secondary" at bounding box center [61, 190] width 50 height 11
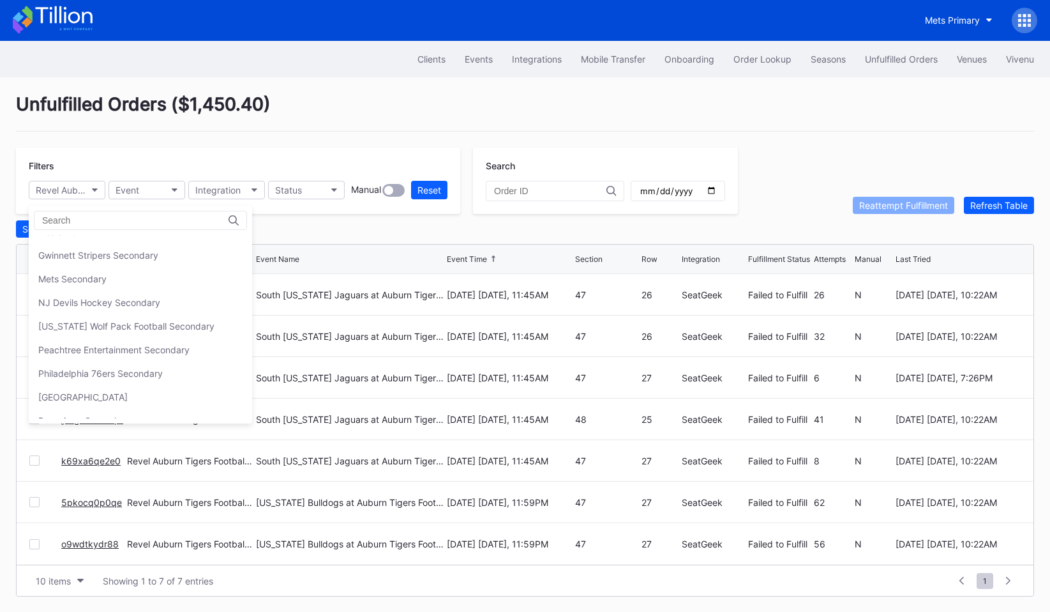
scroll to position [309, 0]
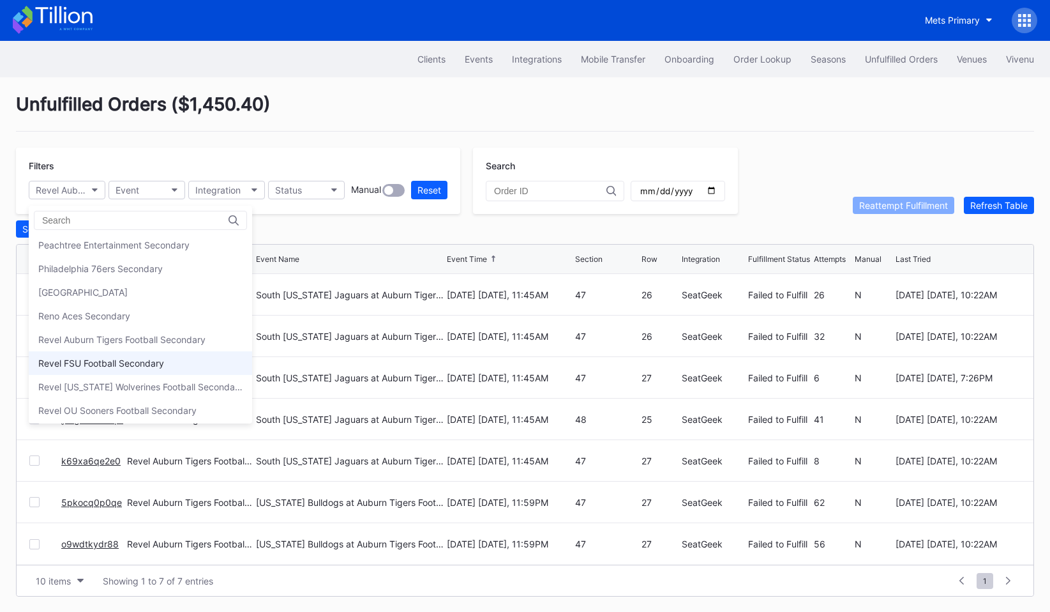
click at [80, 351] on div "Revel FSU Football Secondary" at bounding box center [140, 363] width 223 height 24
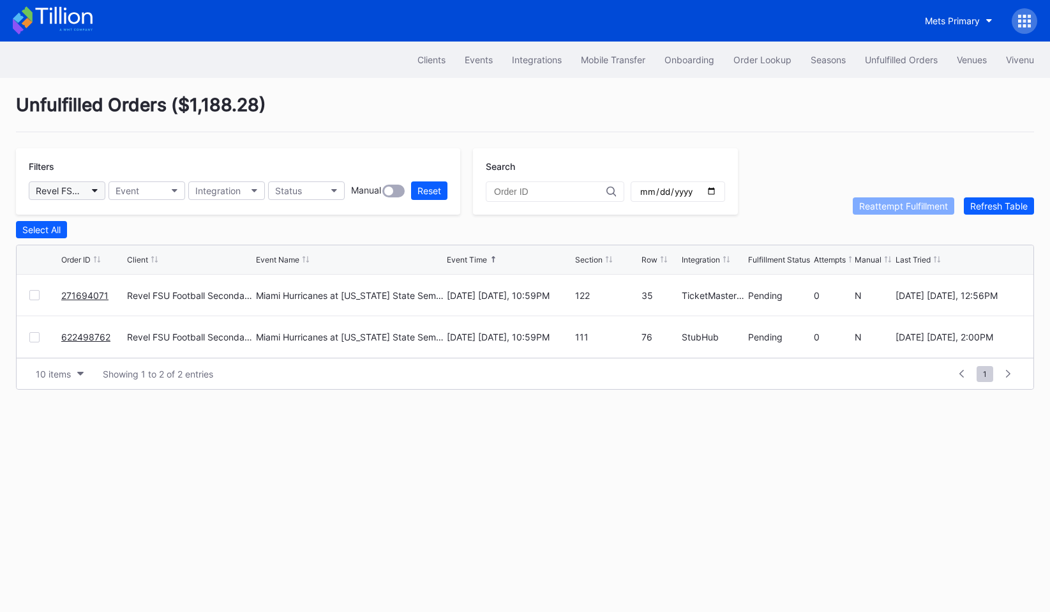
click at [83, 198] on button "Revel FSU Football Secondary" at bounding box center [67, 190] width 77 height 19
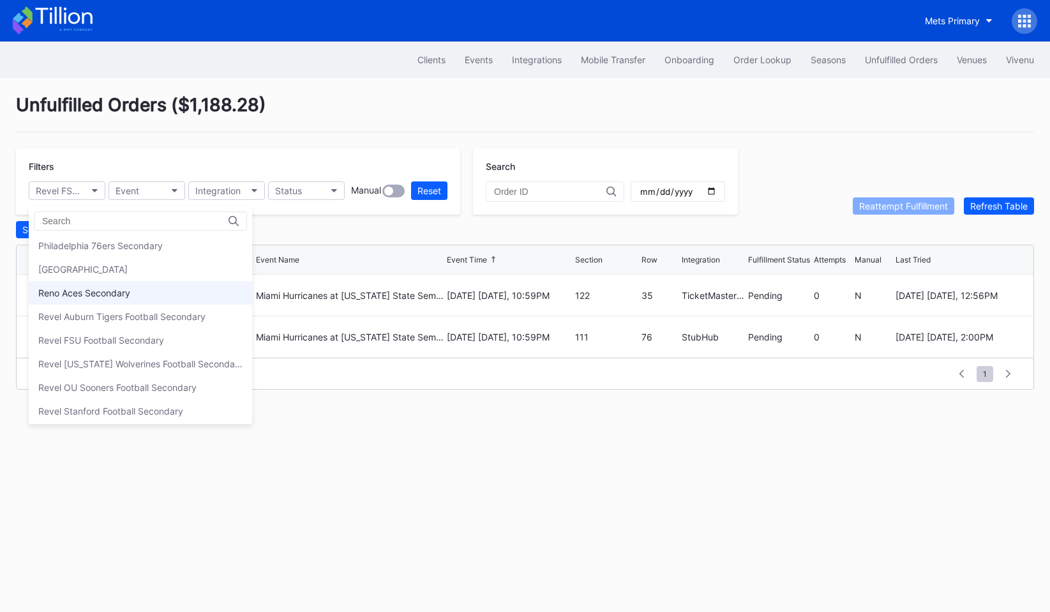
scroll to position [338, 0]
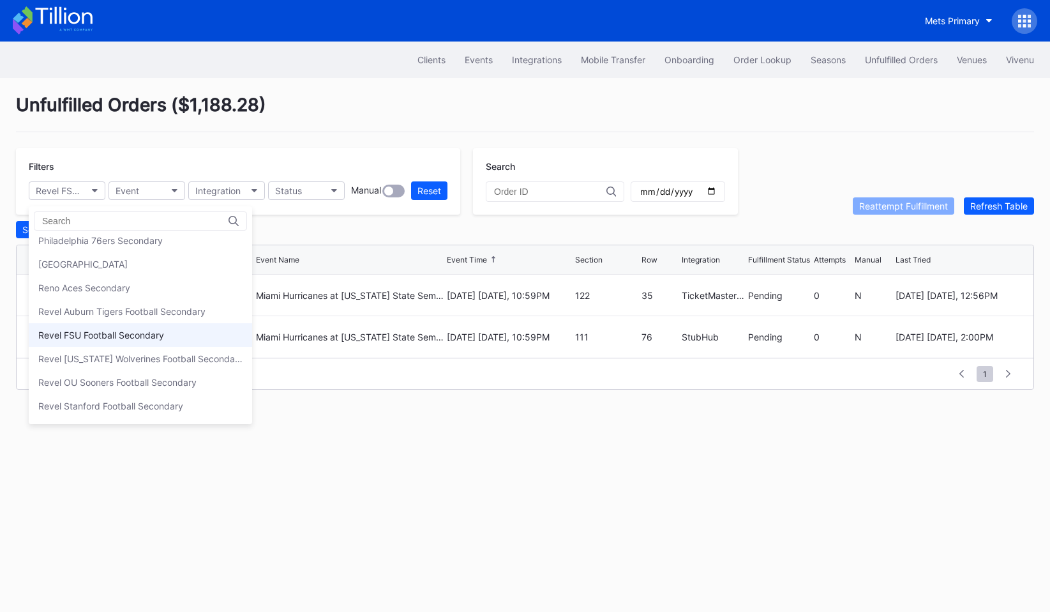
click at [86, 331] on div "Revel FSU Football Secondary" at bounding box center [101, 334] width 126 height 11
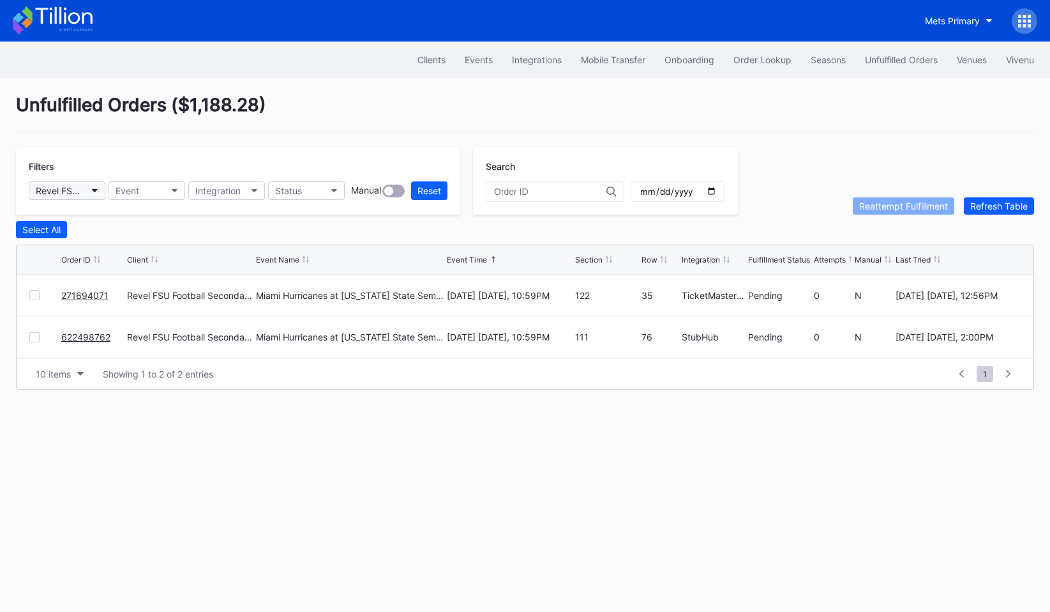
click at [80, 190] on div "Revel FSU Football Secondary" at bounding box center [61, 190] width 50 height 11
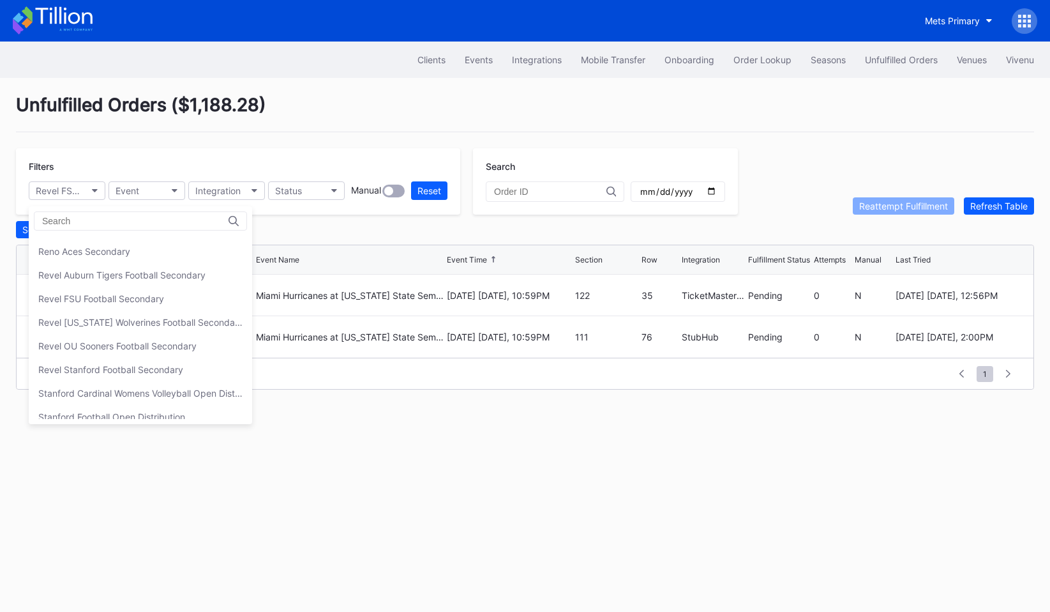
scroll to position [377, 0]
click at [87, 327] on div "Revel [US_STATE] Wolverines Football Secondary" at bounding box center [140, 319] width 223 height 24
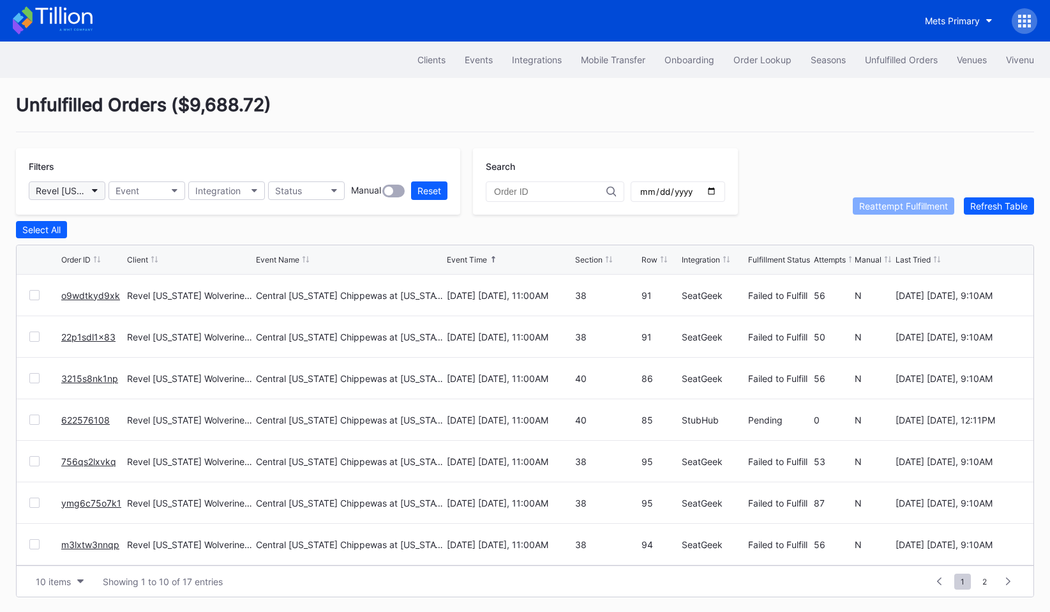
click at [83, 192] on div "Revel [US_STATE] Wolverines Football Secondary" at bounding box center [61, 190] width 50 height 11
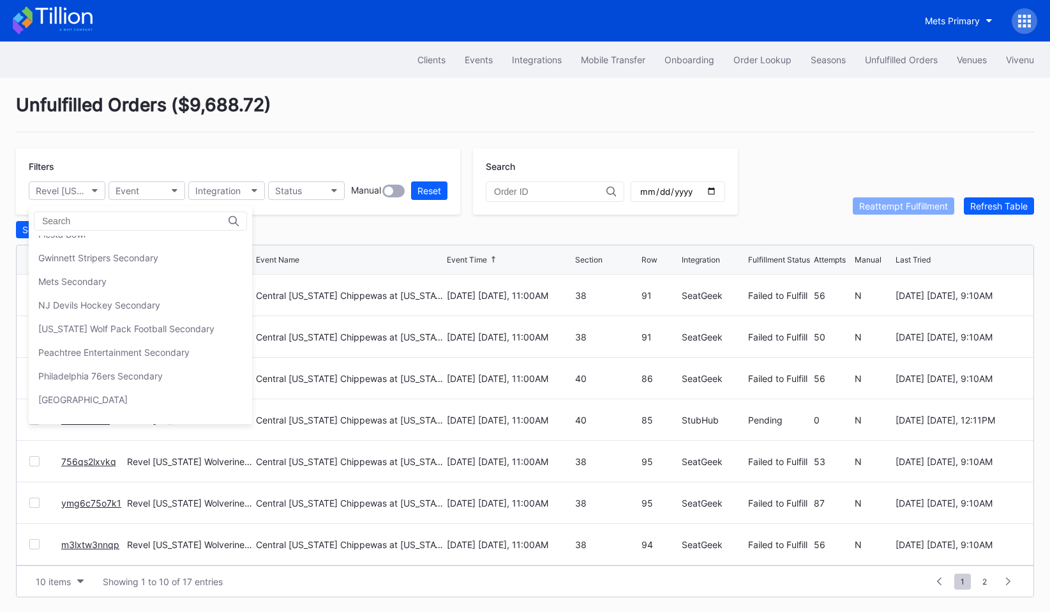
scroll to position [363, 0]
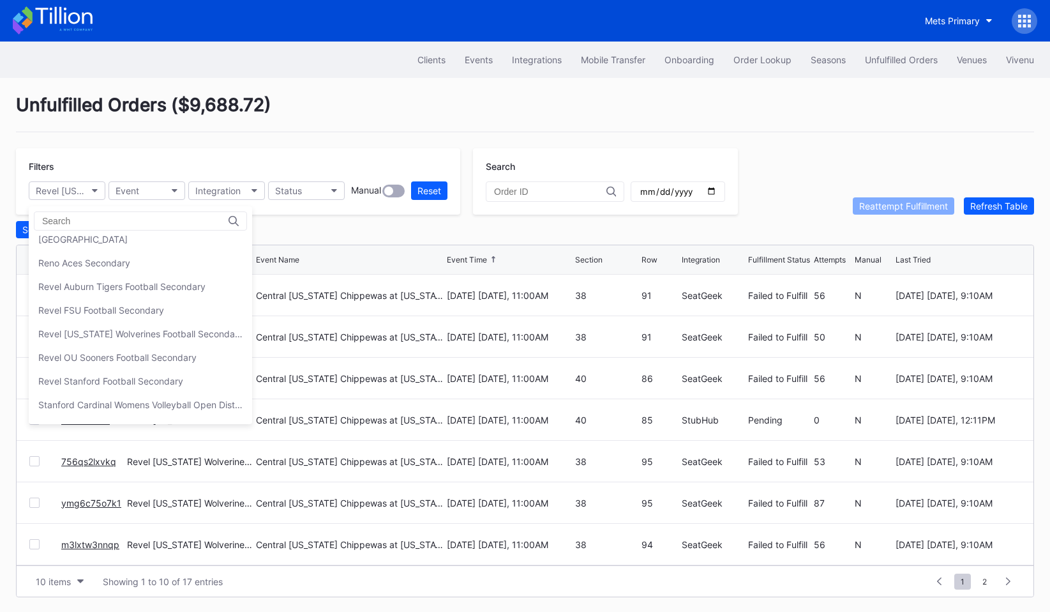
click at [100, 365] on div "Revel OU Sooners Football Secondary" at bounding box center [140, 357] width 223 height 24
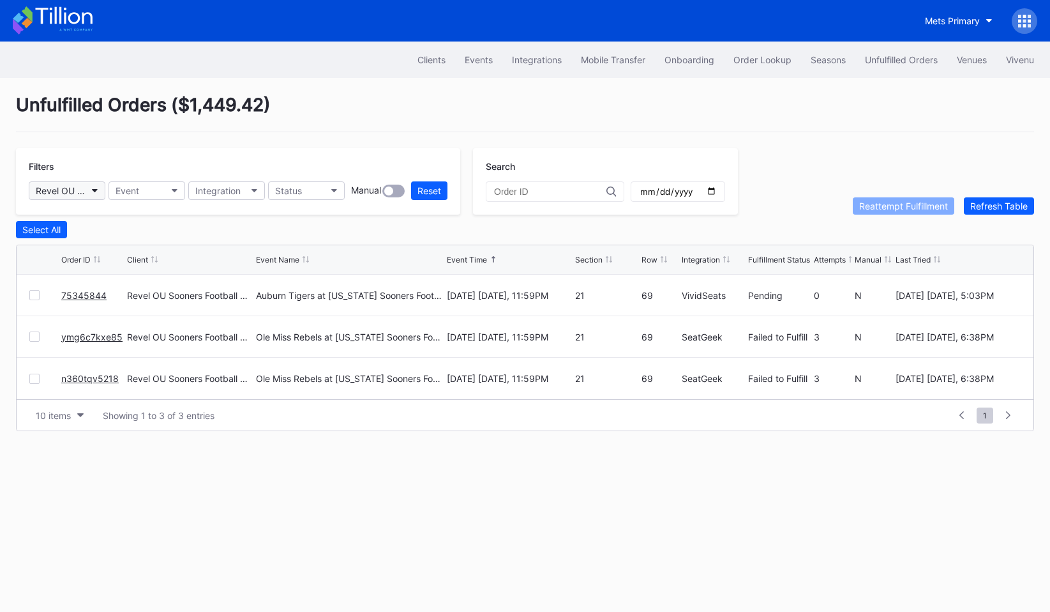
click at [101, 192] on button "Revel OU Sooners Football Secondary" at bounding box center [67, 190] width 77 height 19
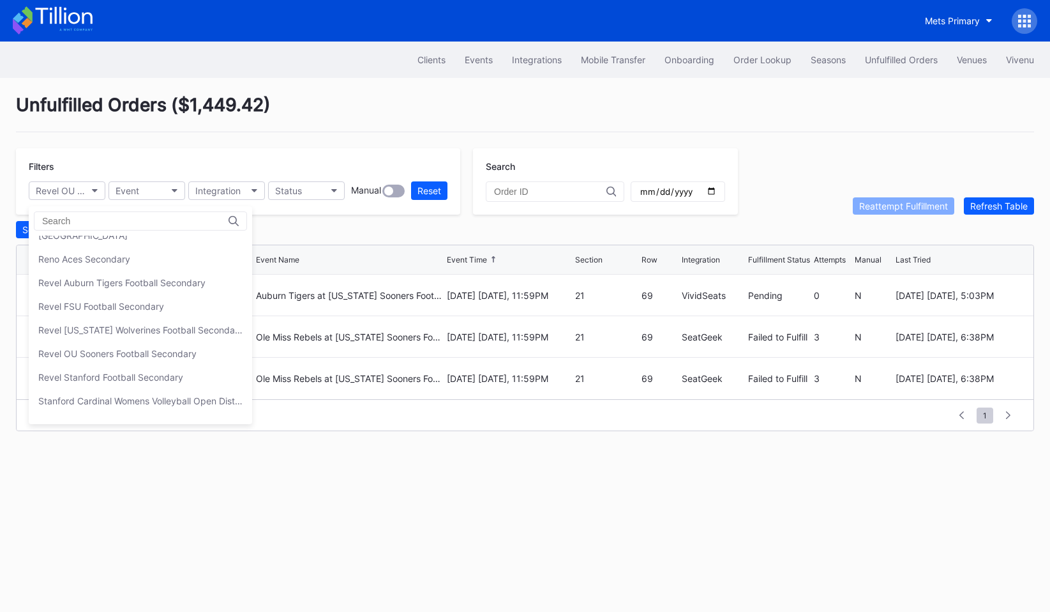
scroll to position [368, 0]
click at [96, 366] on div "Revel Stanford Football Secondary" at bounding box center [140, 376] width 223 height 24
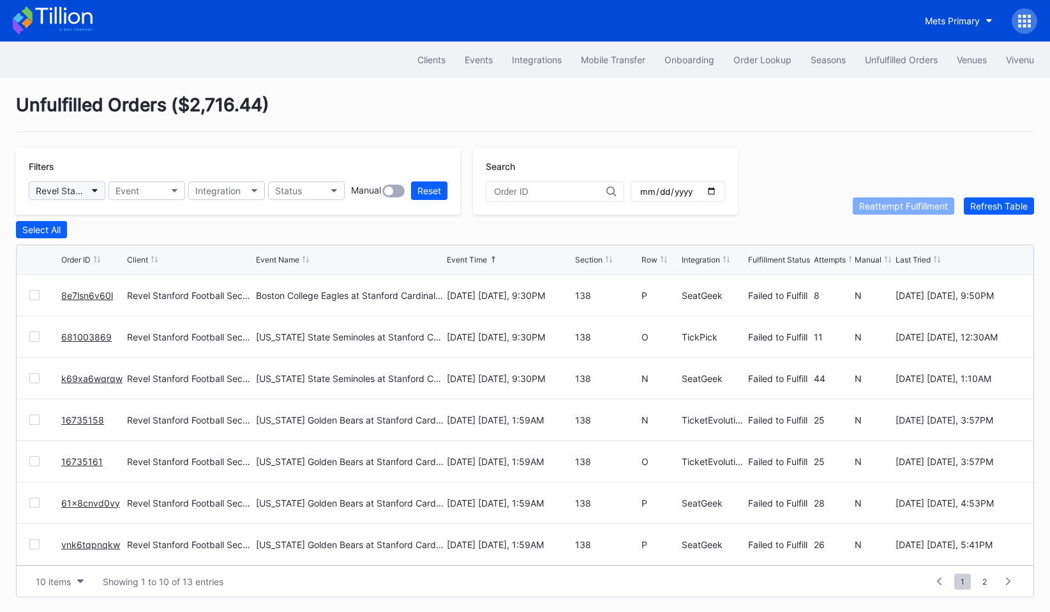
click at [82, 197] on button "Revel Stanford Football Secondary" at bounding box center [67, 190] width 77 height 19
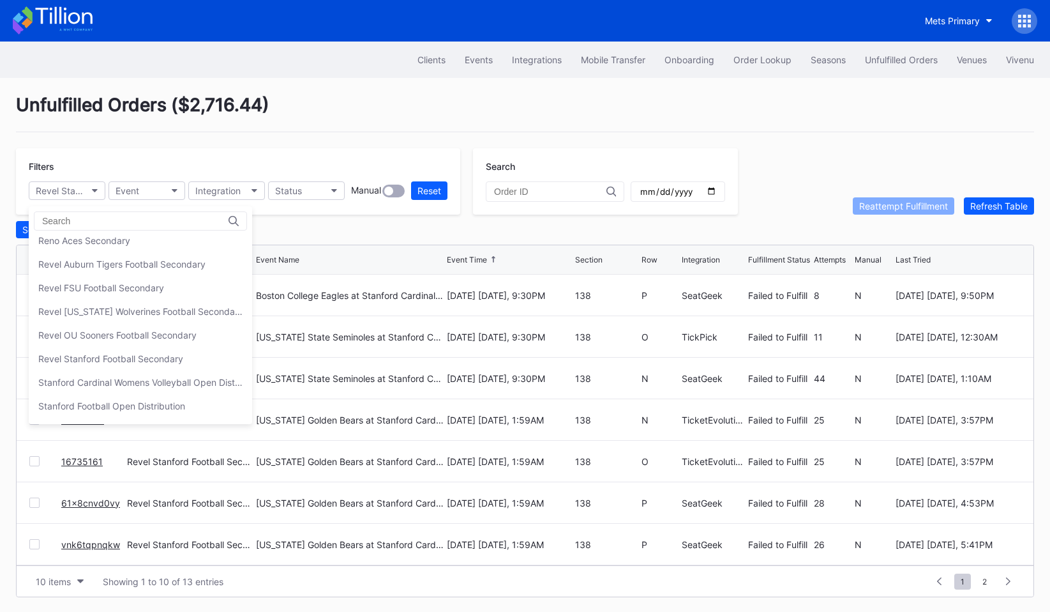
scroll to position [397, 0]
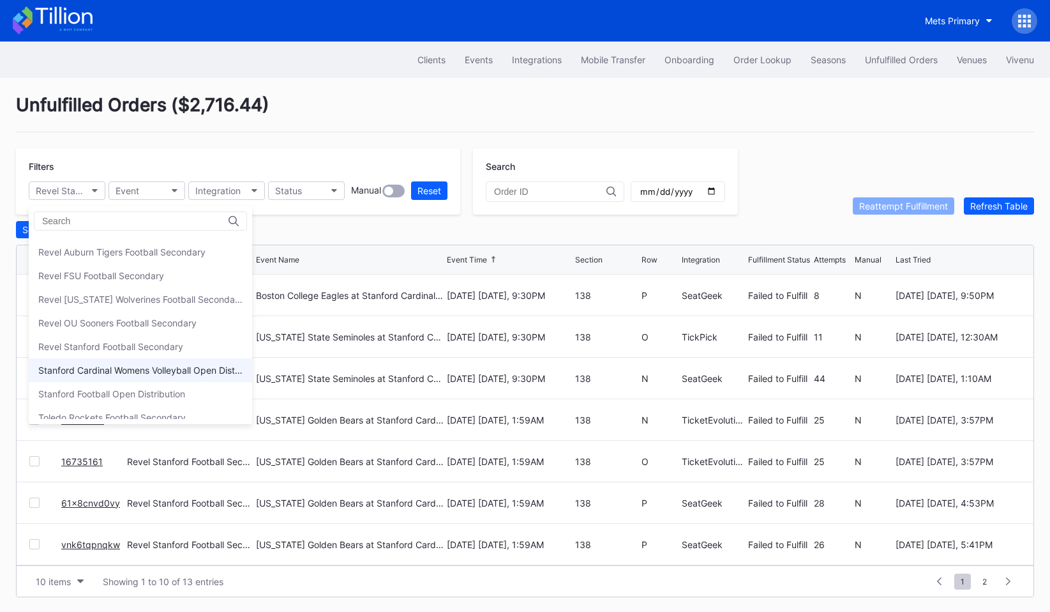
click at [79, 366] on div "Stanford Cardinal Womens Volleyball Open Distribution" at bounding box center [140, 370] width 204 height 11
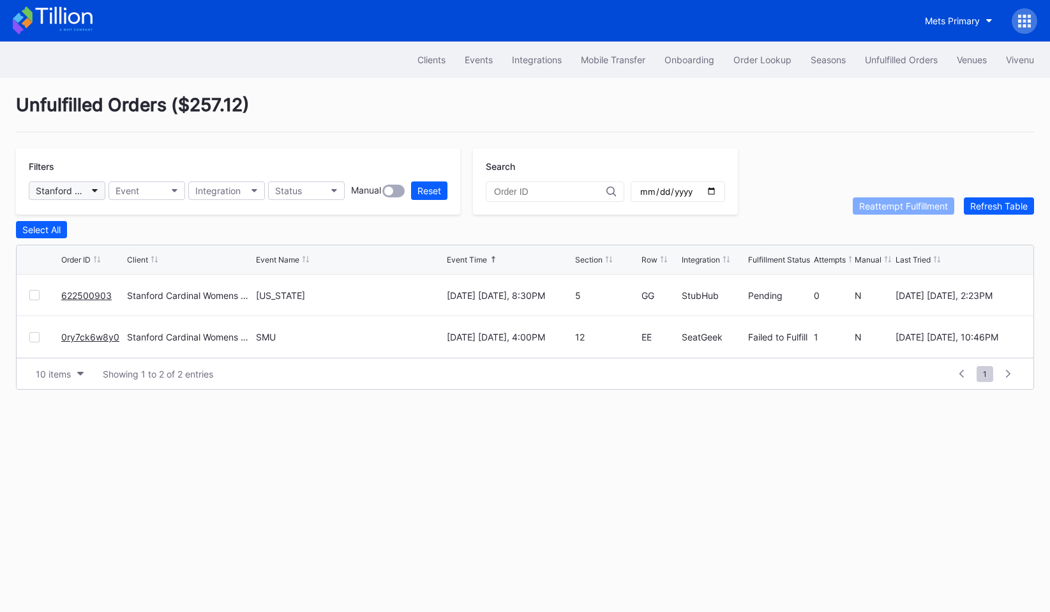
click at [83, 194] on div "Stanford Cardinal Womens Volleyball Open Distribution" at bounding box center [61, 190] width 50 height 11
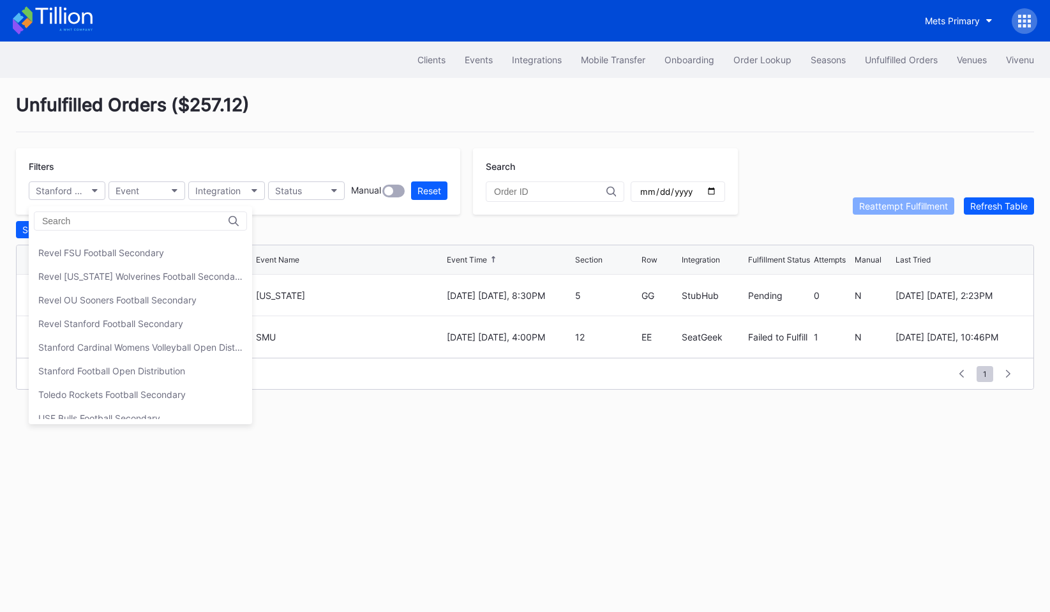
scroll to position [421, 0]
click at [88, 364] on div "Stanford Football Open Distribution" at bounding box center [111, 369] width 147 height 11
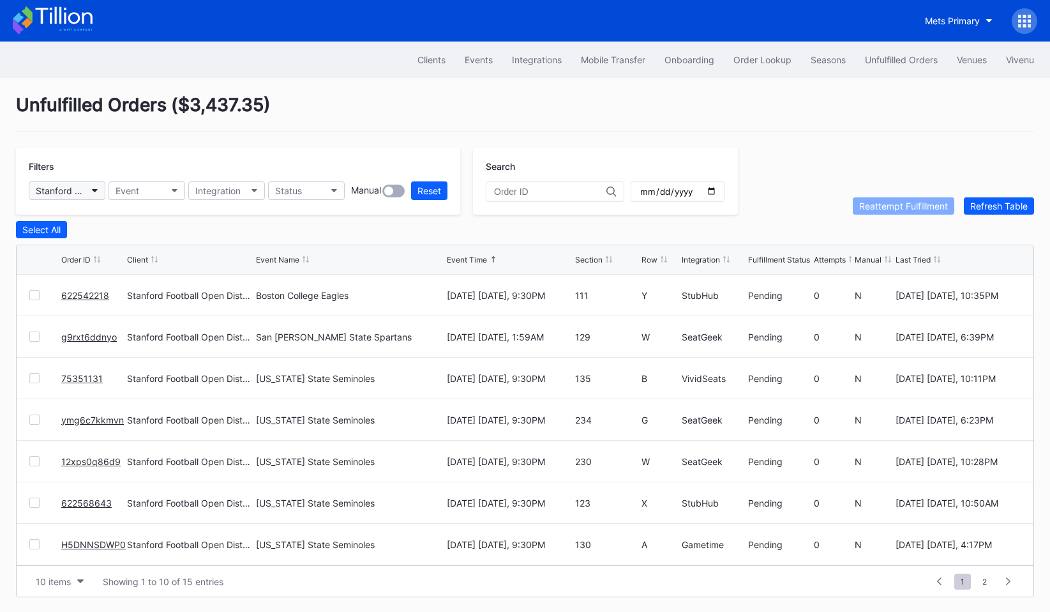
click at [91, 186] on button "Stanford Football Open Distribution" at bounding box center [67, 190] width 77 height 19
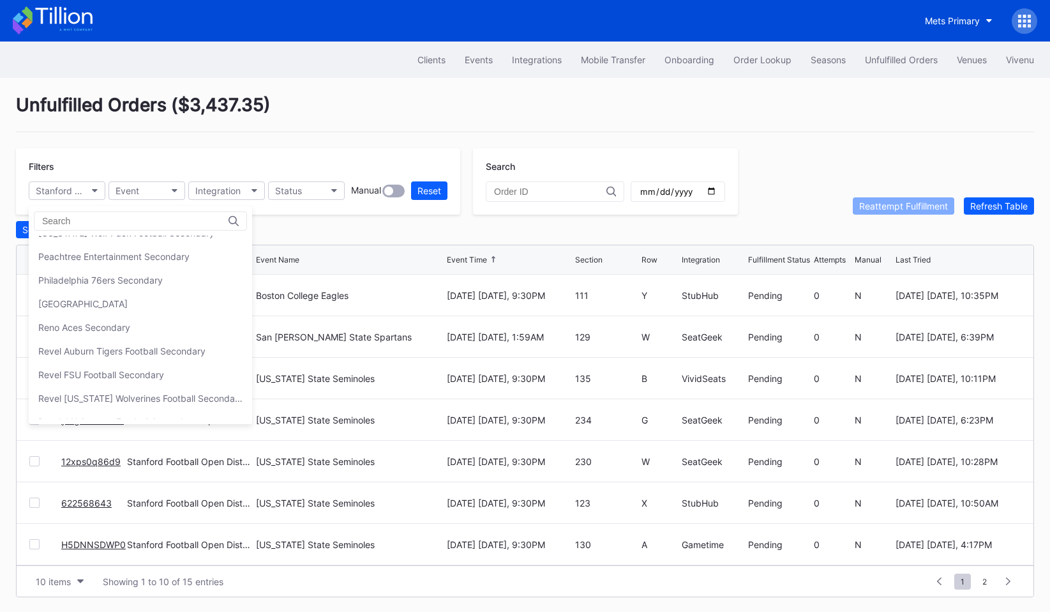
scroll to position [454, 0]
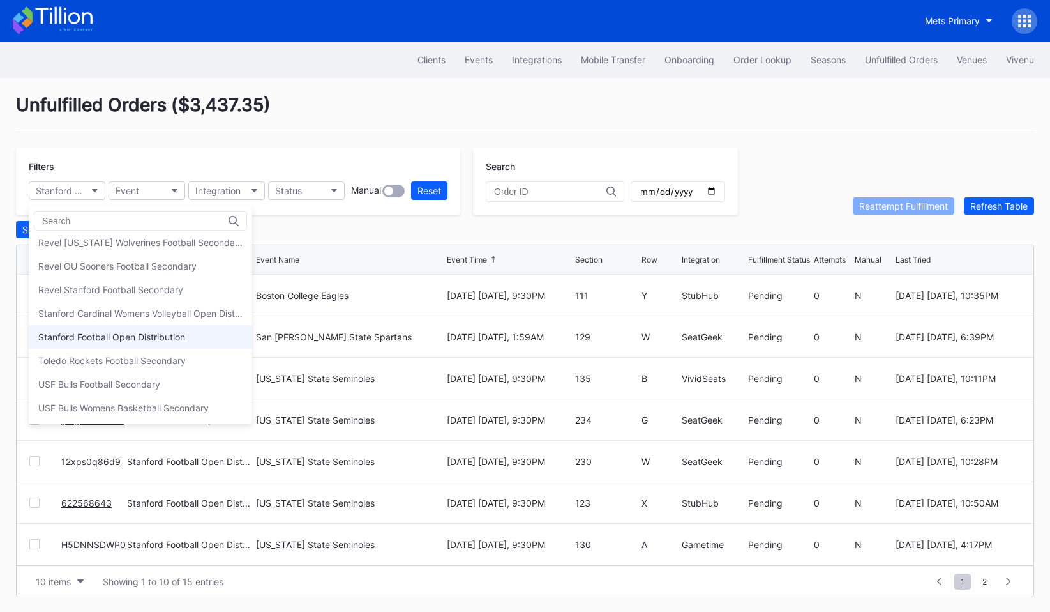
click at [97, 337] on div "Stanford Football Open Distribution" at bounding box center [111, 336] width 147 height 11
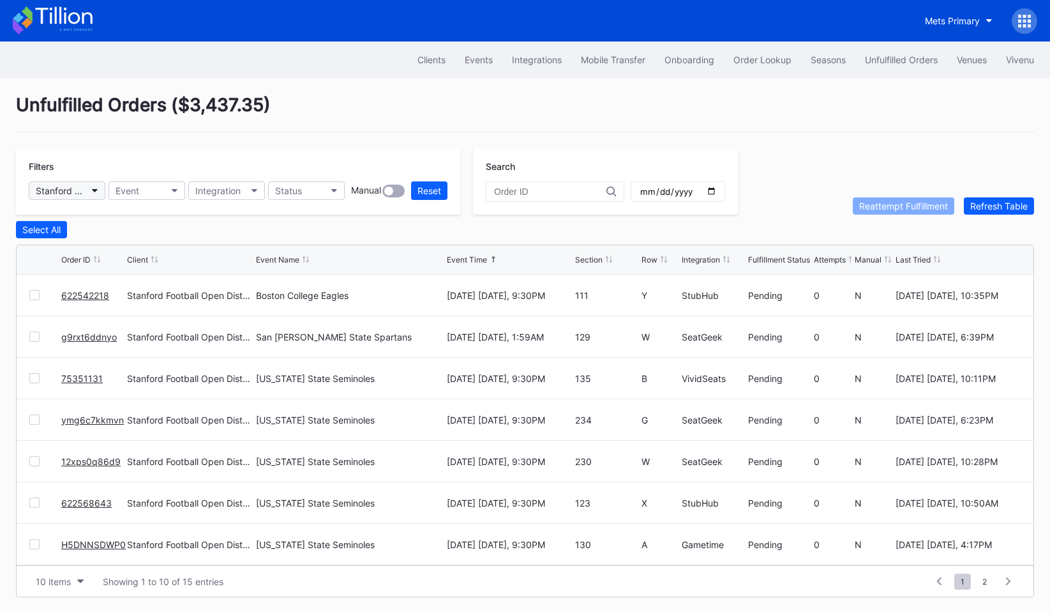
click at [81, 189] on div "Stanford Football Open Distribution" at bounding box center [61, 190] width 50 height 11
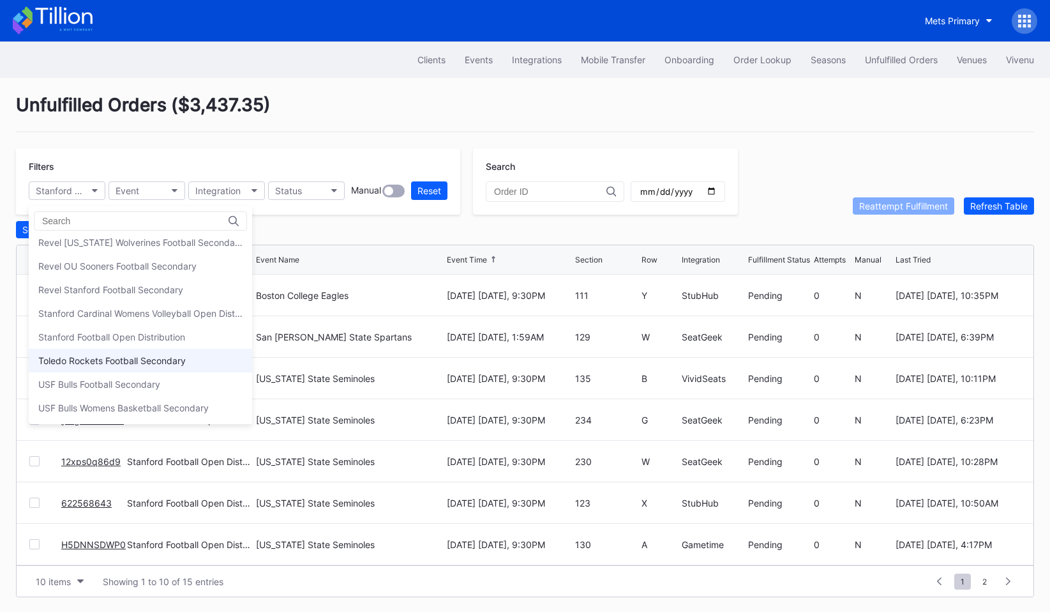
click at [102, 363] on div "Toledo Rockets Football Secondary" at bounding box center [111, 360] width 147 height 11
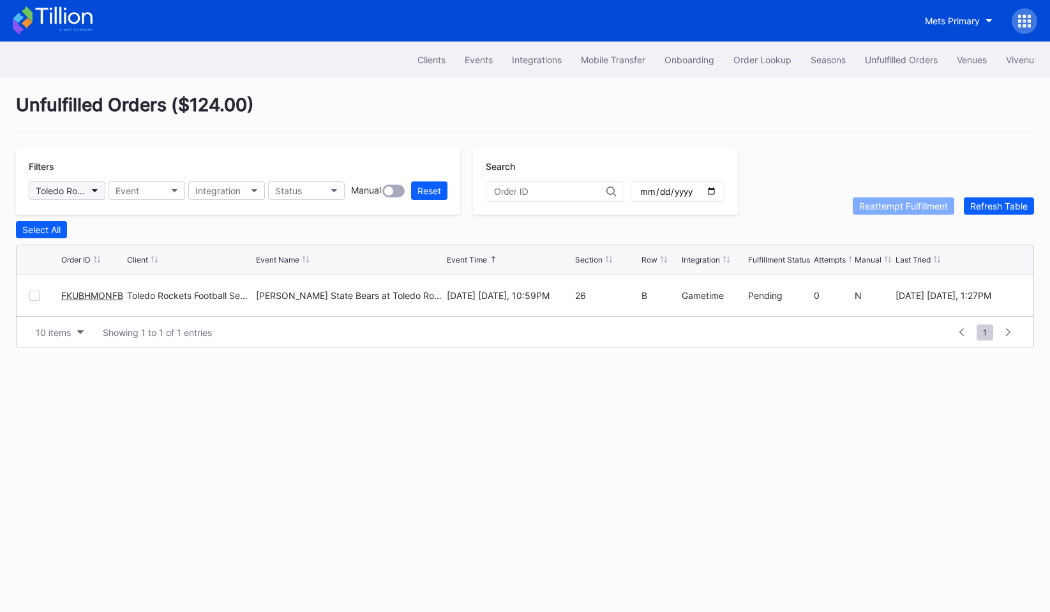
click at [78, 187] on div "Toledo Rockets Football Secondary" at bounding box center [61, 190] width 50 height 11
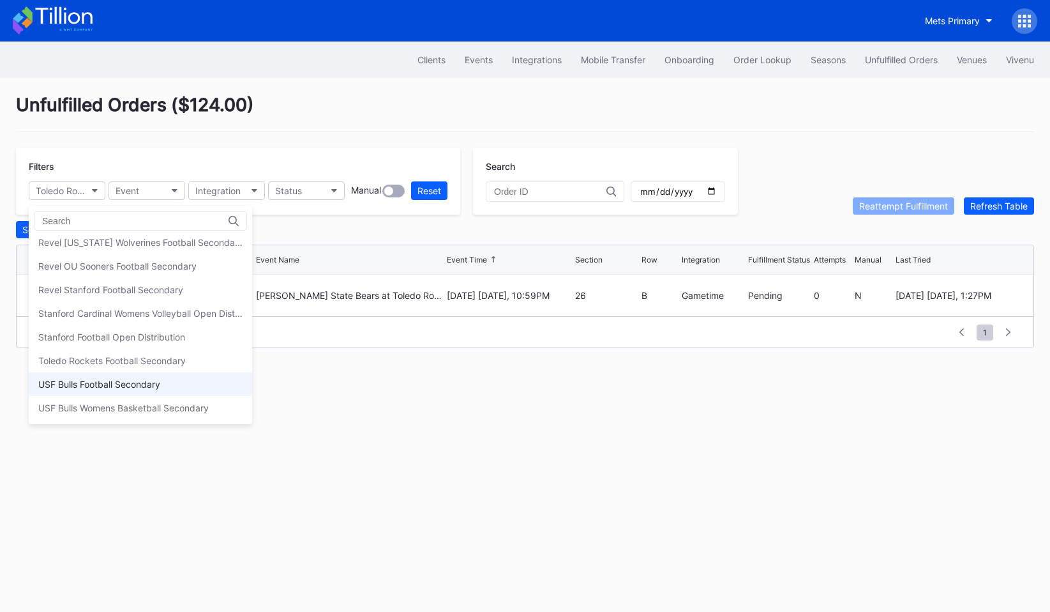
click at [85, 380] on div "USF Bulls Football Secondary" at bounding box center [99, 384] width 122 height 11
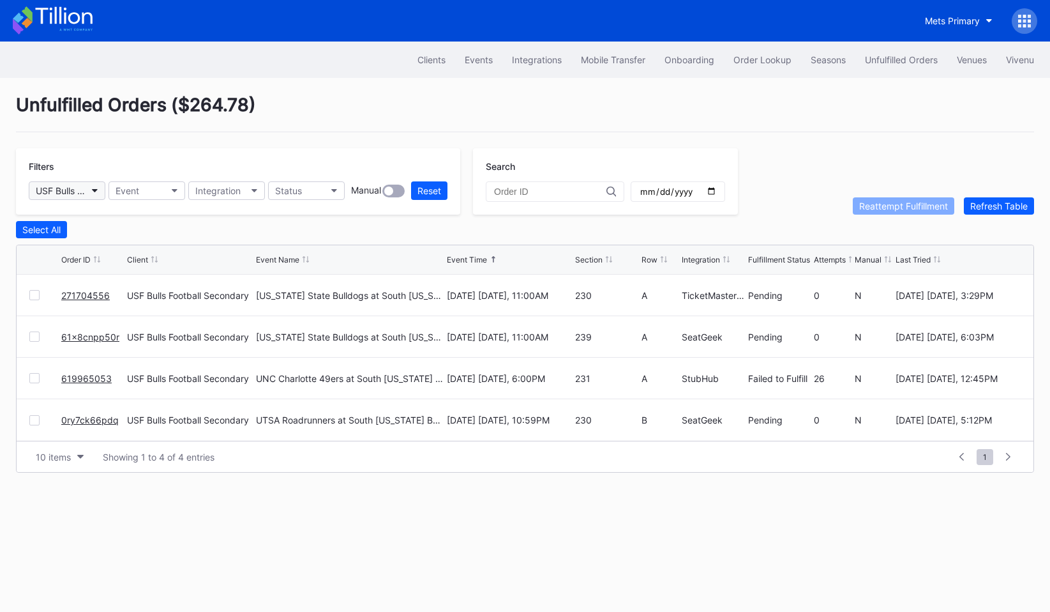
click at [72, 192] on div "USF Bulls Football Secondary" at bounding box center [61, 190] width 50 height 11
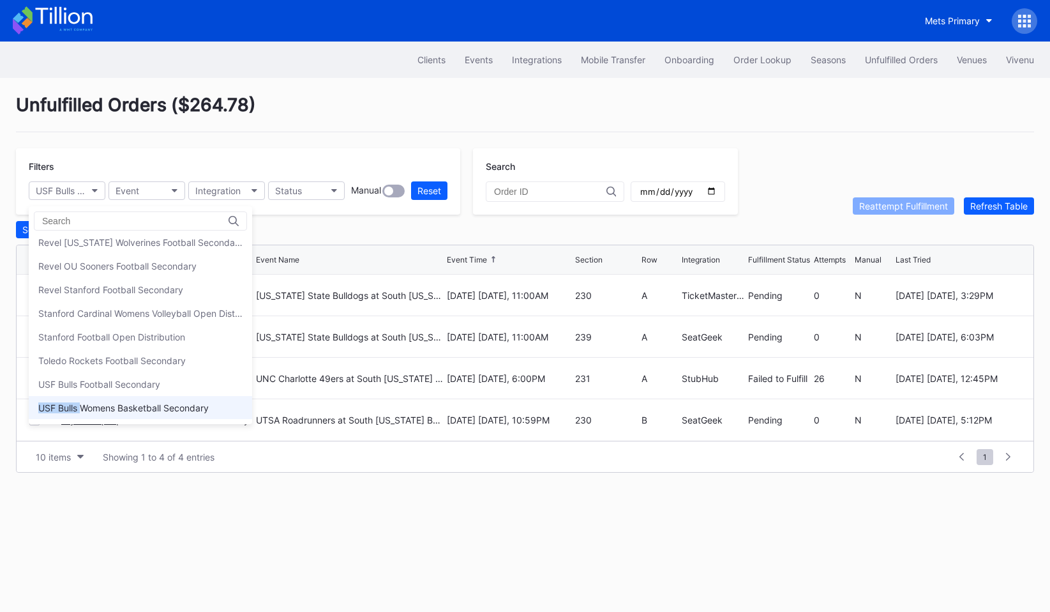
drag, startPoint x: 83, startPoint y: 393, endPoint x: 82, endPoint y: 405, distance: 12.2
click at [82, 405] on div "Beairdco Cirque du Soleil Aspire Secondary Cirque du Soleil LUZIA Montreal Seco…" at bounding box center [140, 327] width 223 height 183
click at [82, 405] on div "USF Bulls Womens Basketball Secondary" at bounding box center [123, 407] width 170 height 11
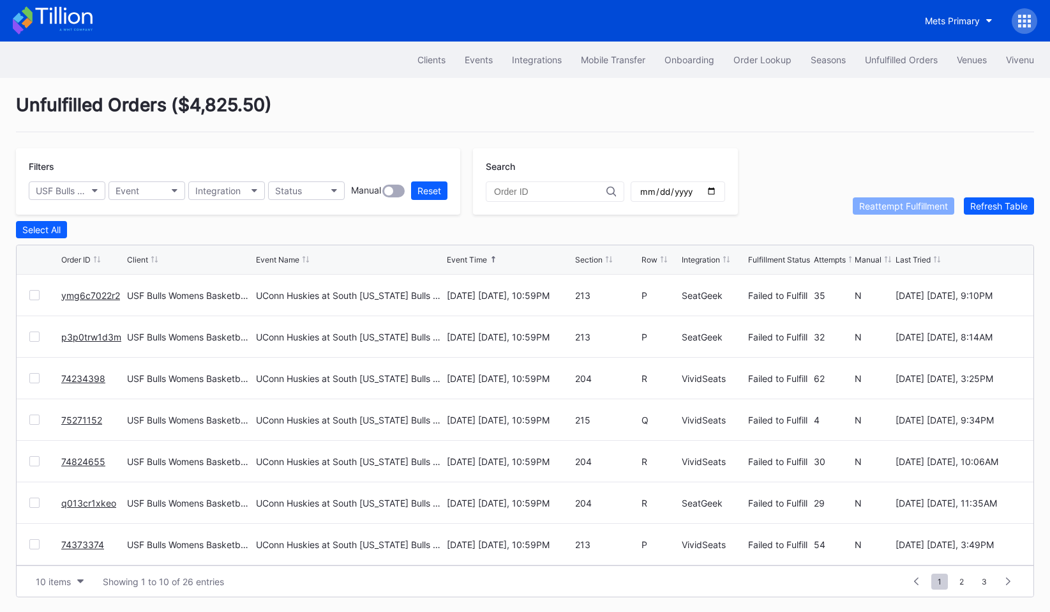
click at [137, 234] on div "Select All" at bounding box center [525, 229] width 1018 height 17
